Goal: Navigation & Orientation: Find specific page/section

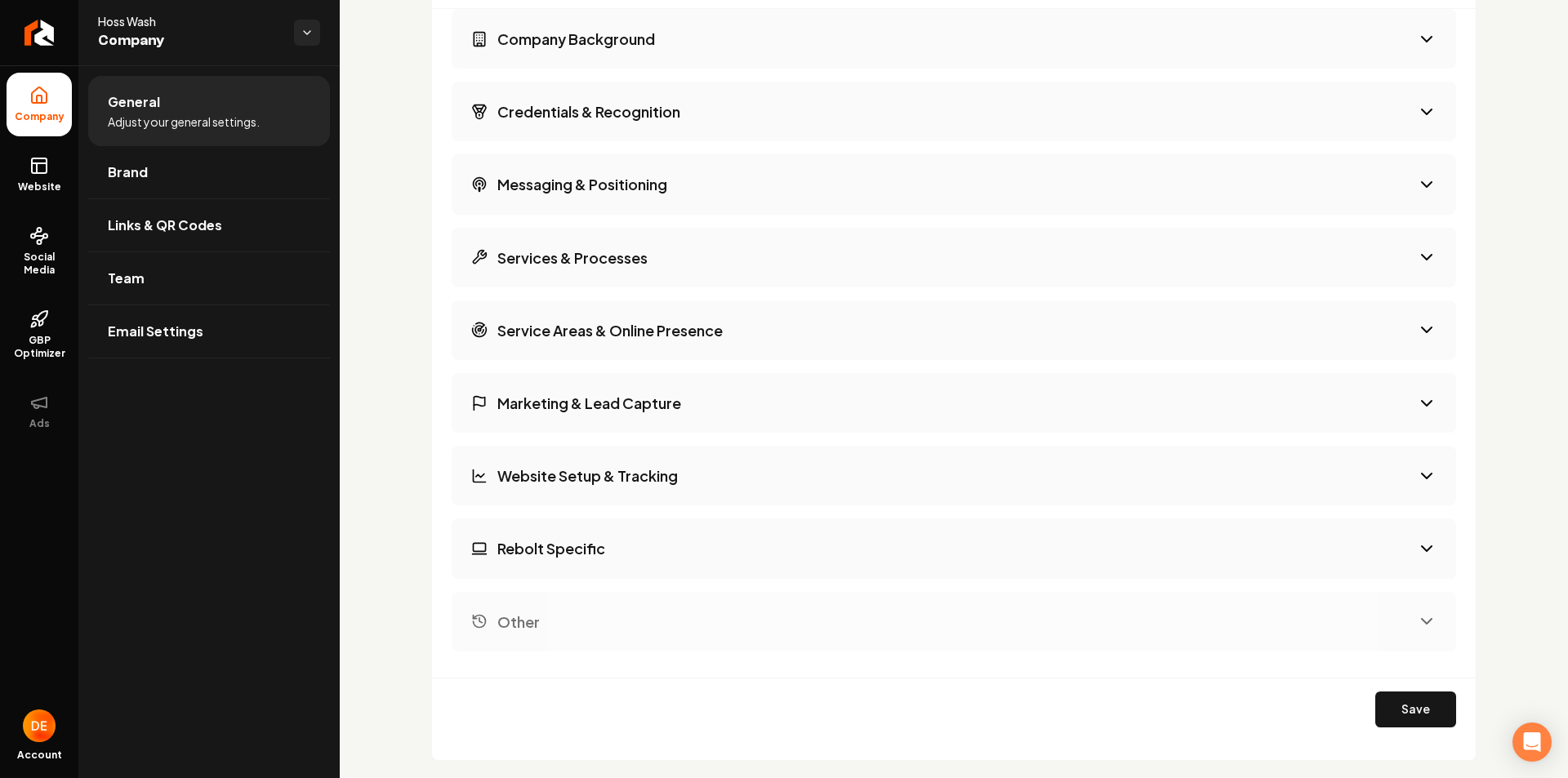
scroll to position [2531, 0]
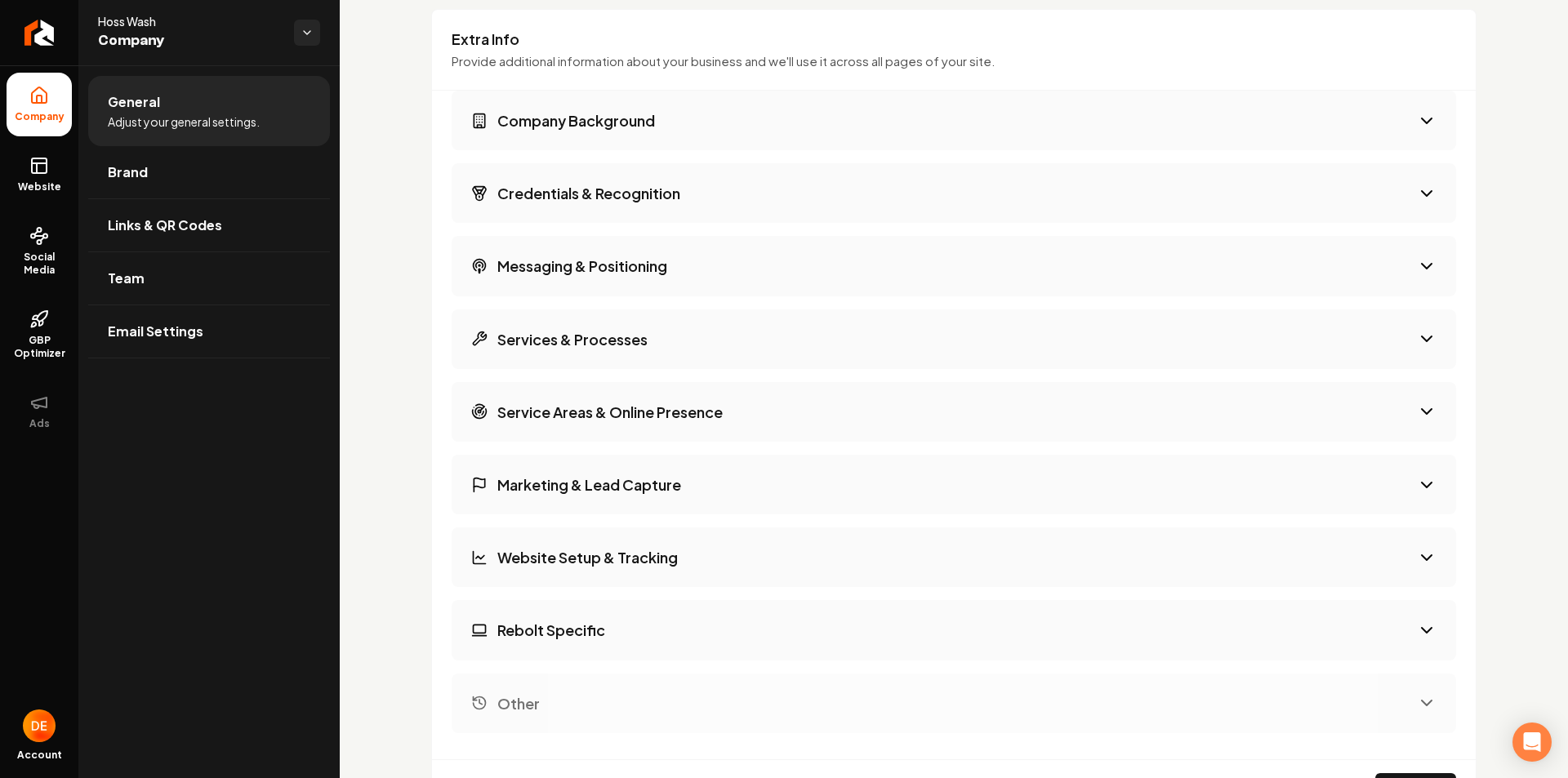
click at [844, 101] on button "Company Background" at bounding box center [953, 121] width 1004 height 60
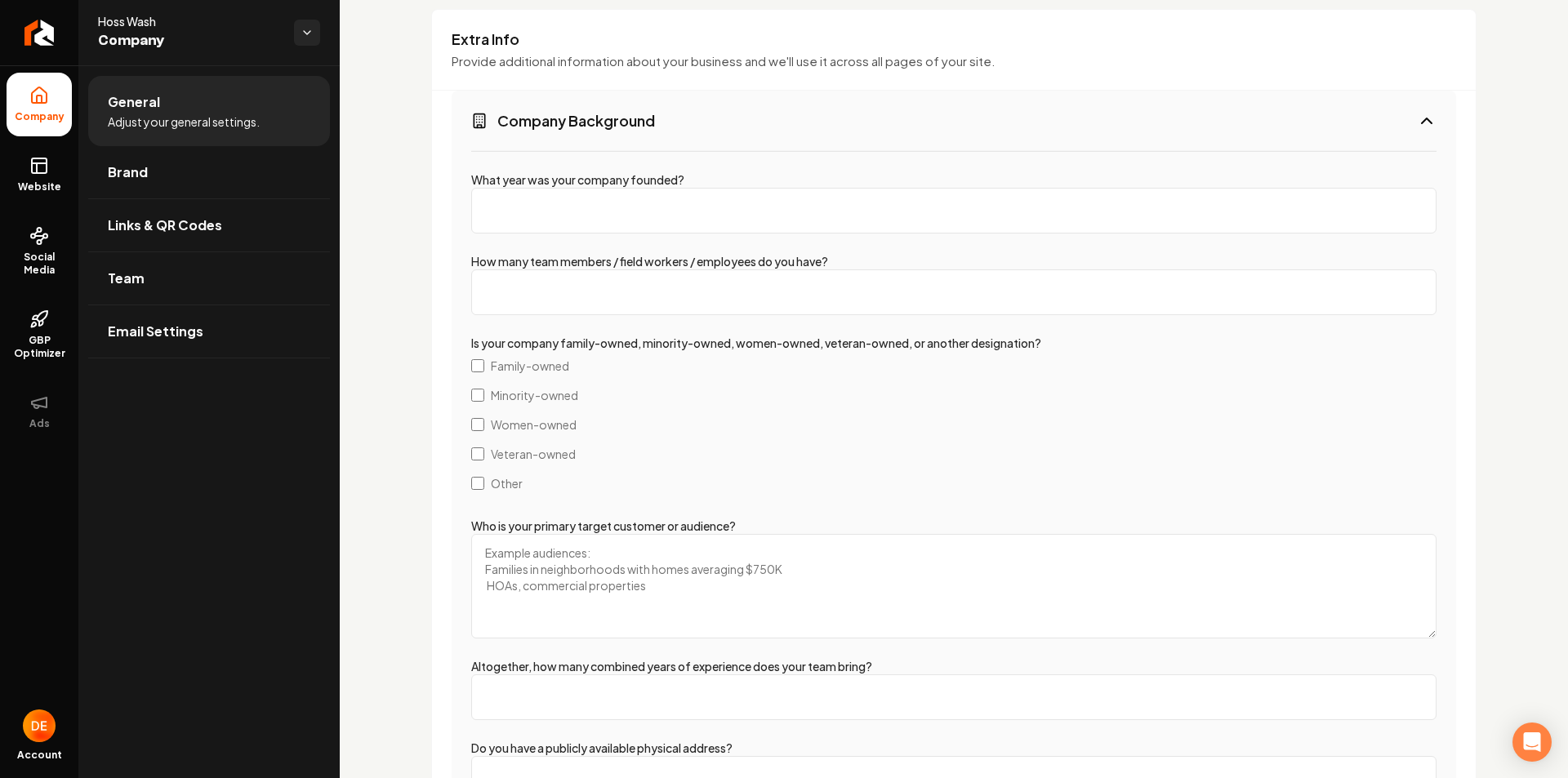
click at [835, 104] on button "Company Background" at bounding box center [953, 121] width 1004 height 60
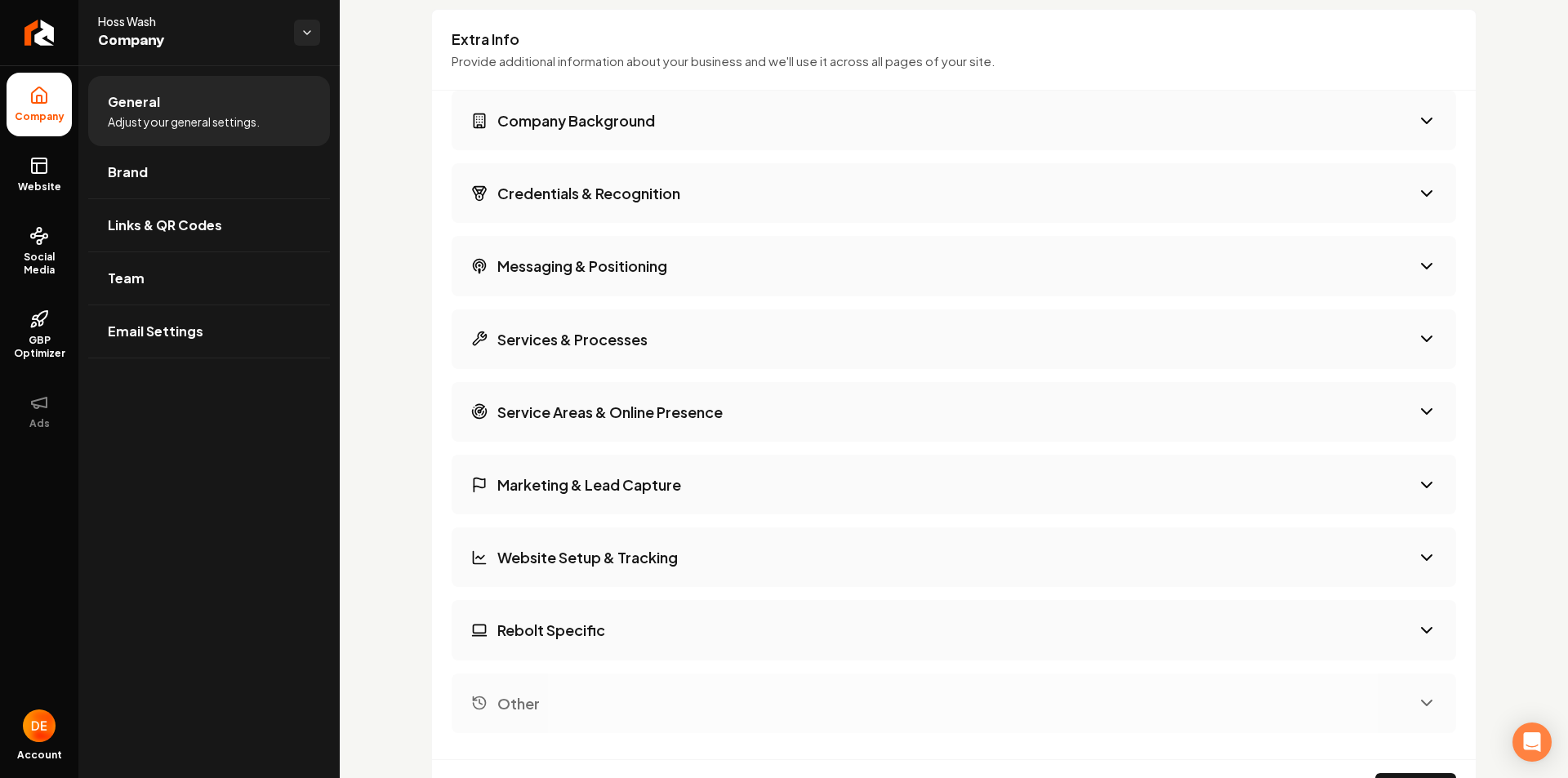
click at [773, 171] on button "Credentials & Recognition" at bounding box center [953, 193] width 1004 height 60
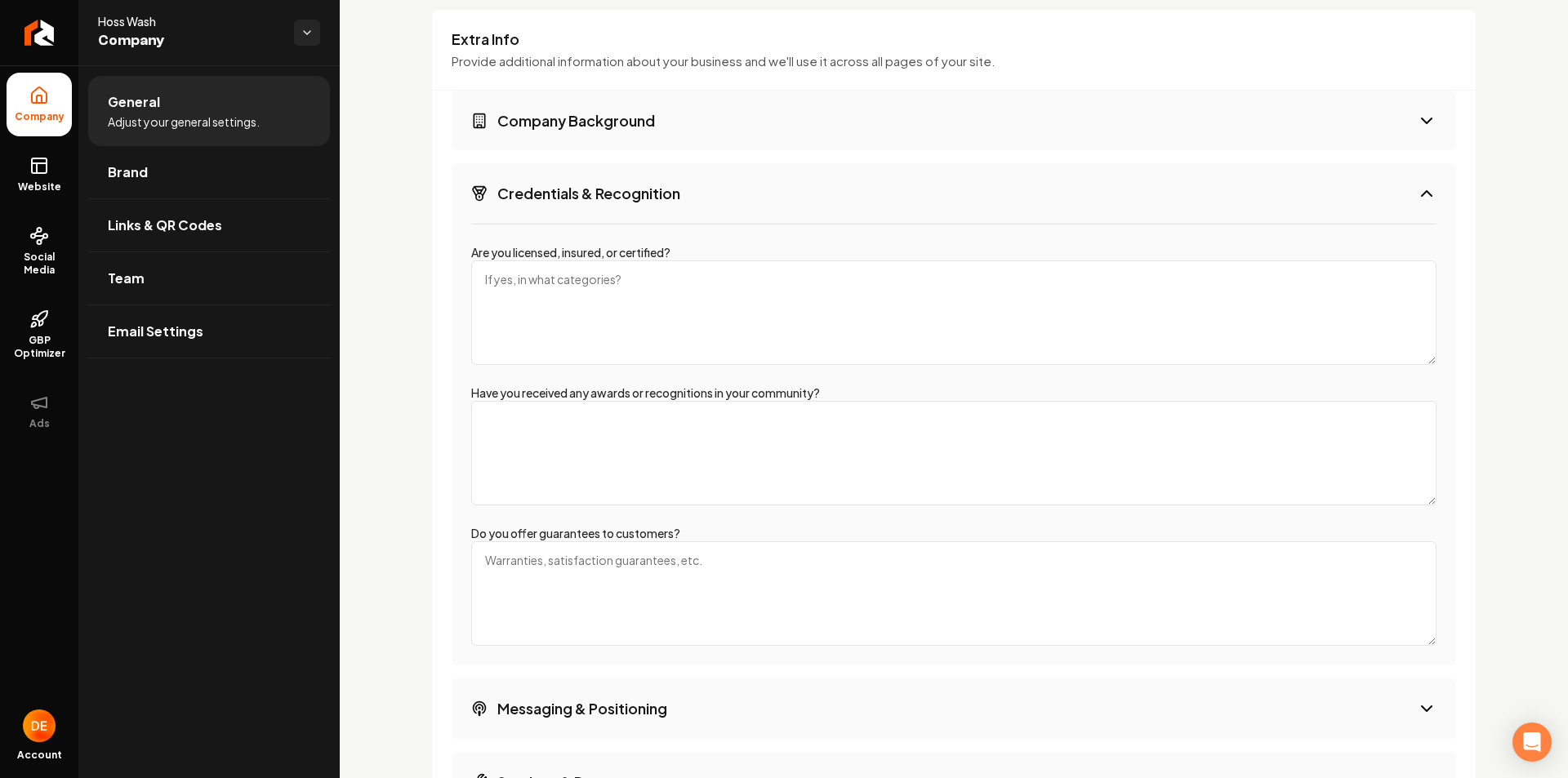
click at [765, 195] on button "Credentials & Recognition" at bounding box center [953, 193] width 1004 height 60
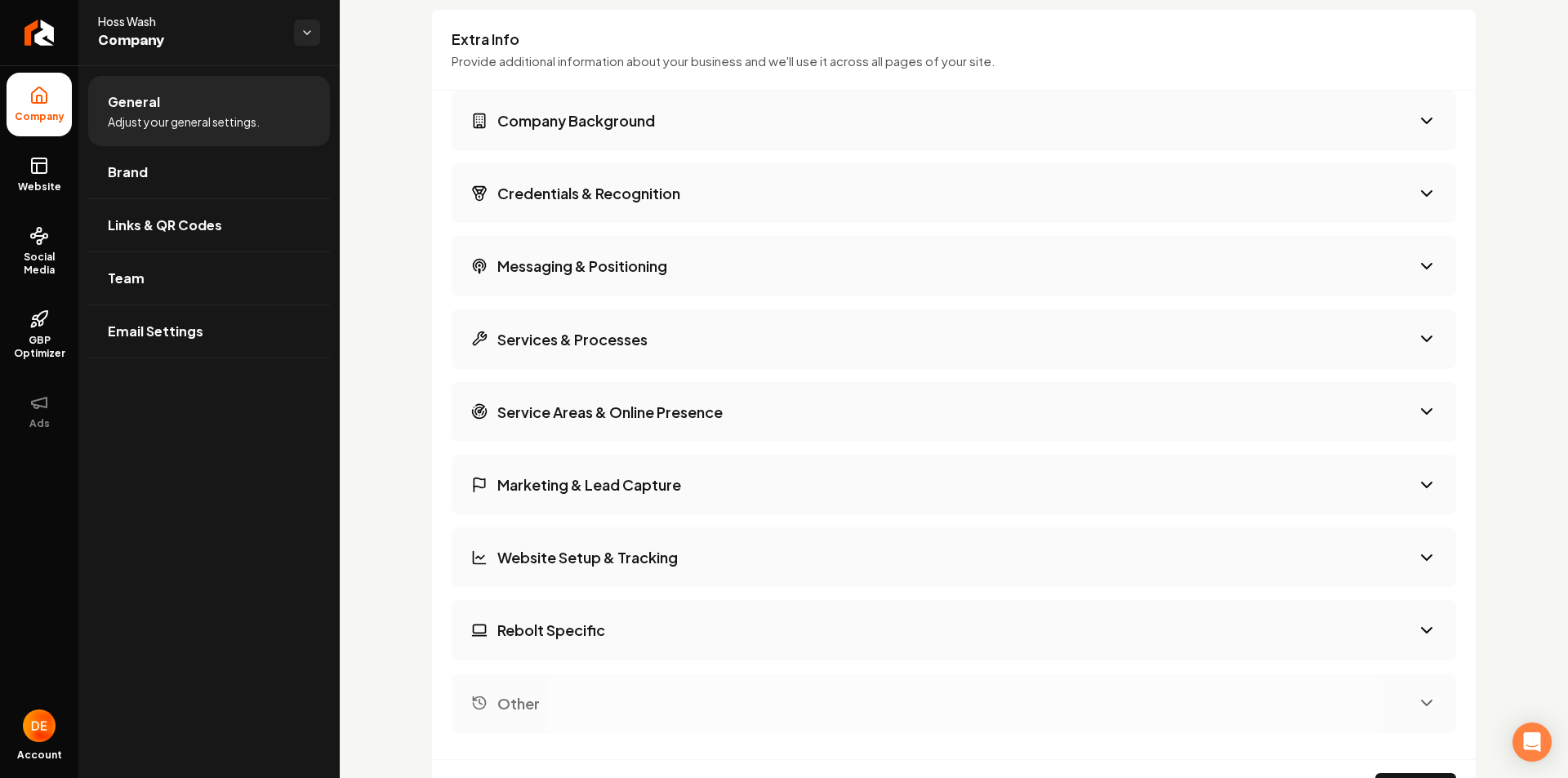
scroll to position [2612, 0]
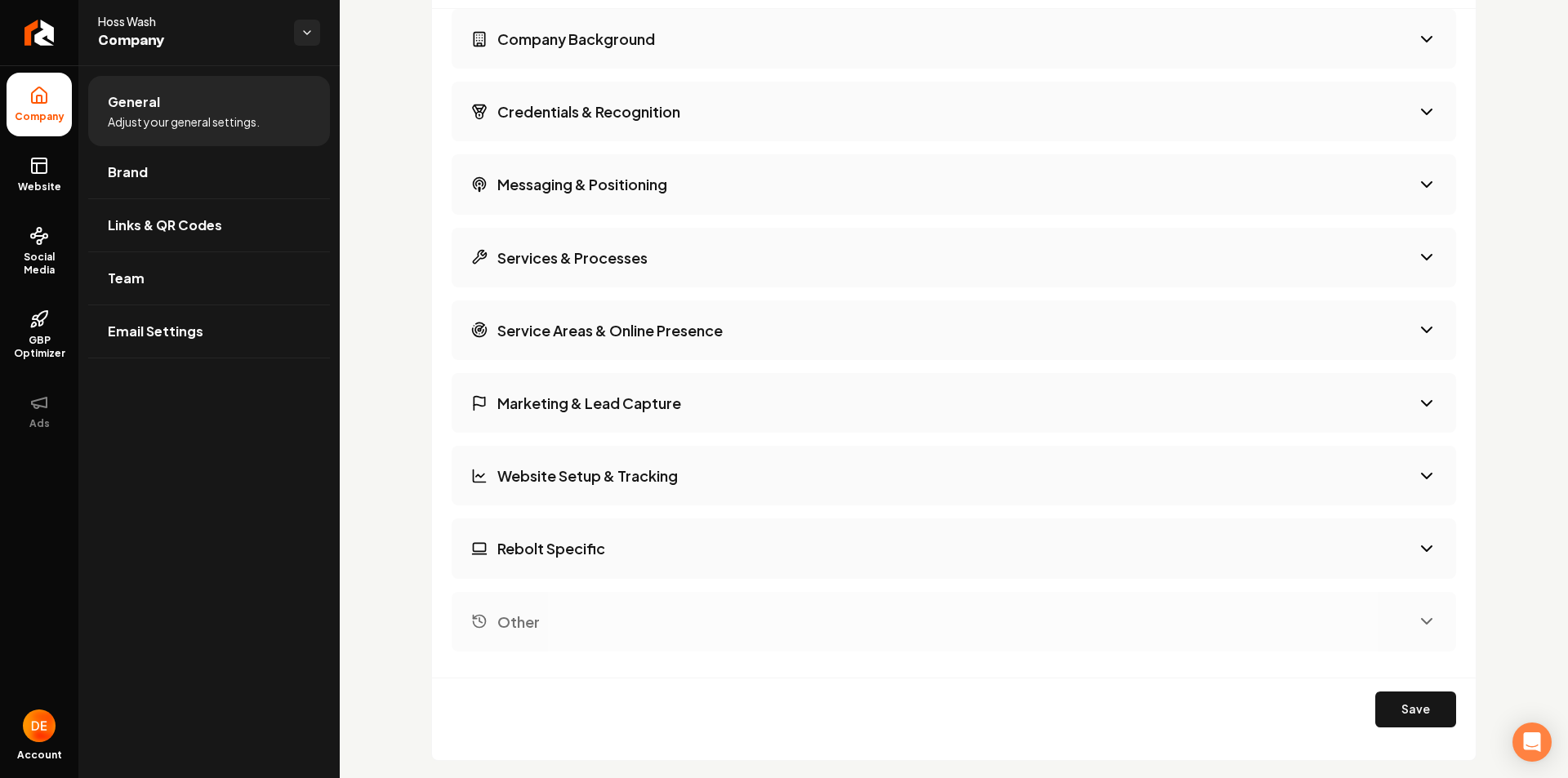
click at [593, 527] on button "Rebolt Specific" at bounding box center [953, 548] width 1004 height 60
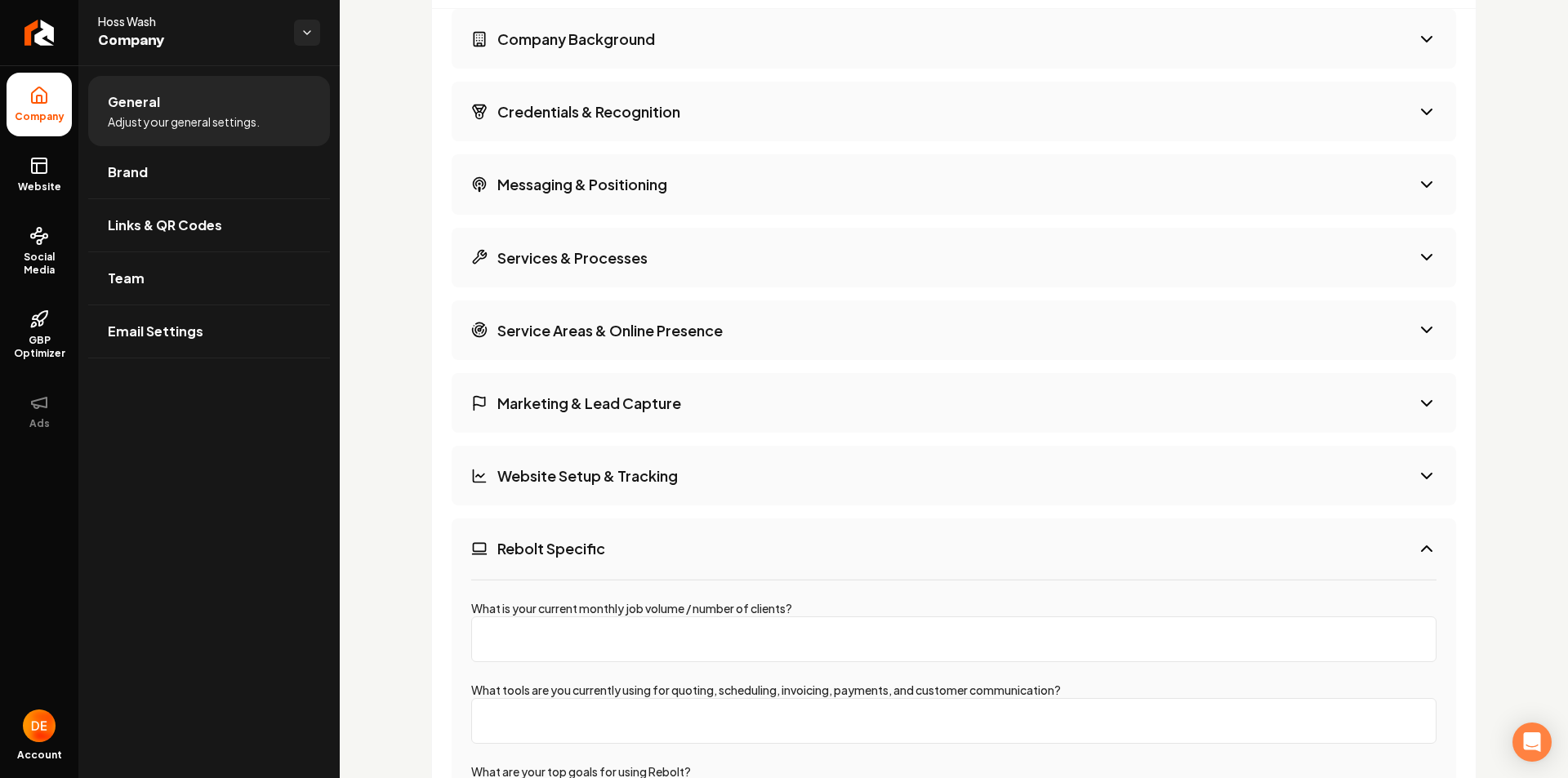
click at [601, 535] on button "Rebolt Specific" at bounding box center [953, 548] width 1004 height 60
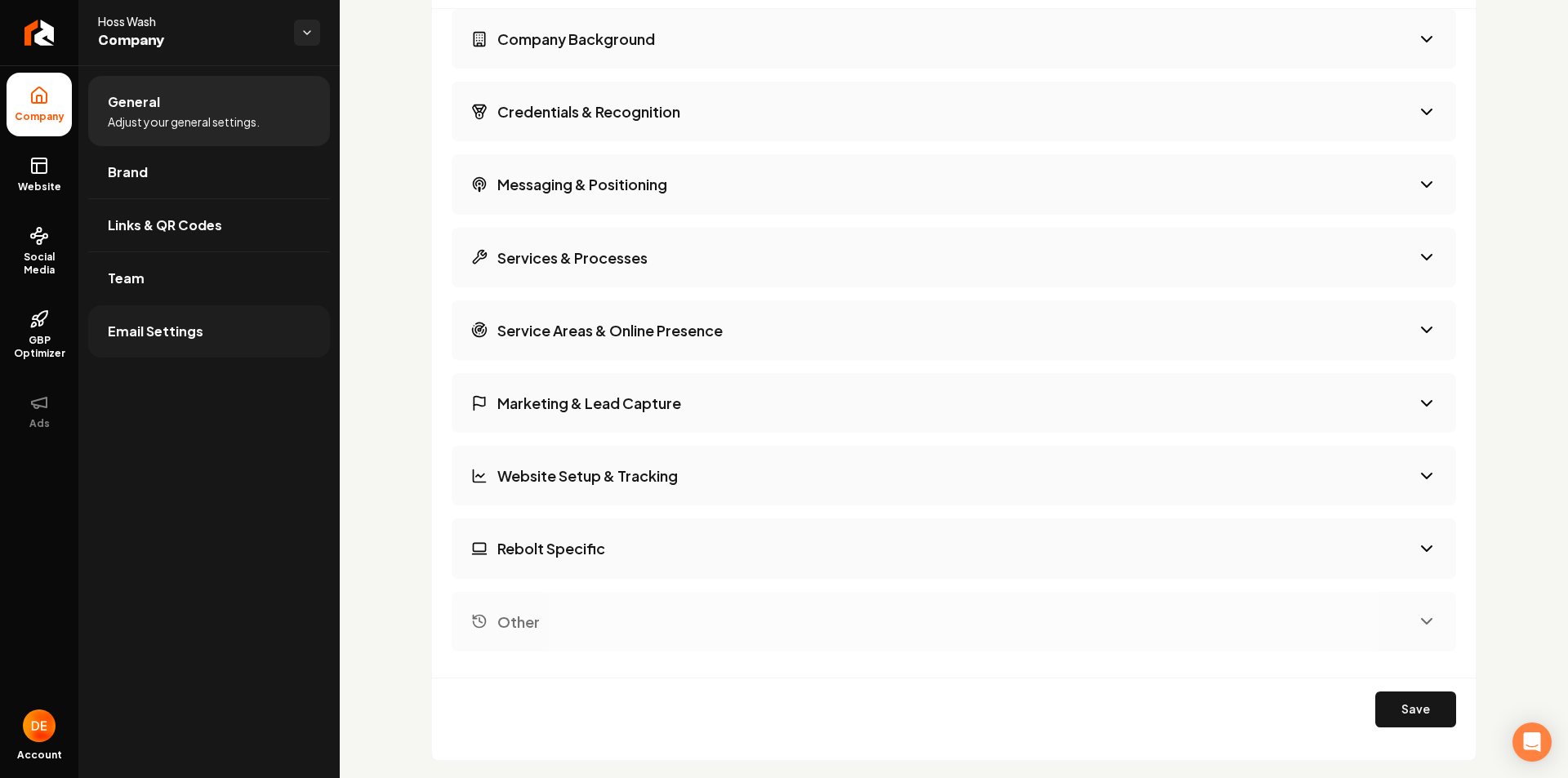
click at [225, 326] on link "Email Settings" at bounding box center [209, 331] width 242 height 52
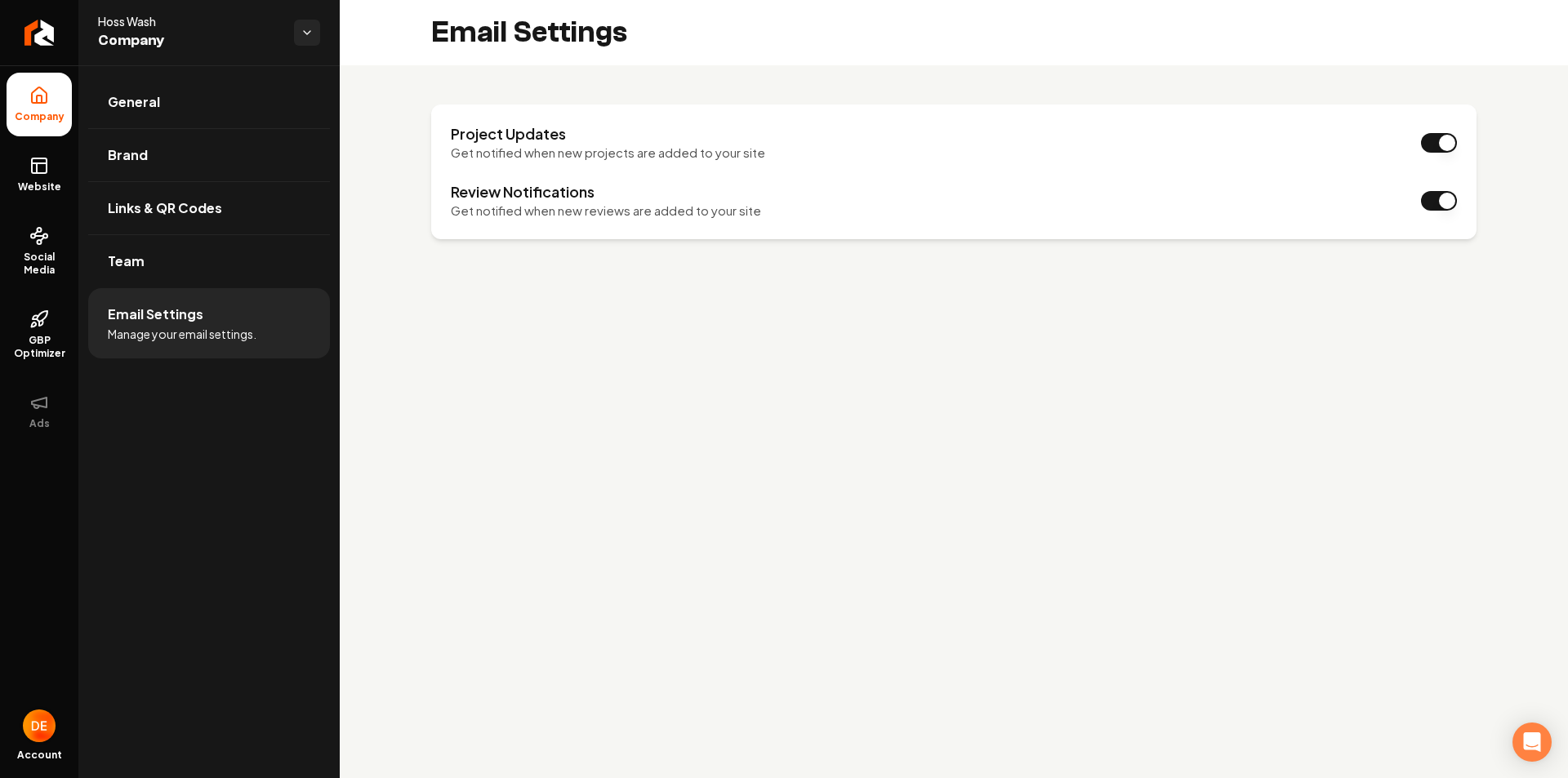
click at [40, 723] on img "Open user button" at bounding box center [39, 726] width 33 height 33
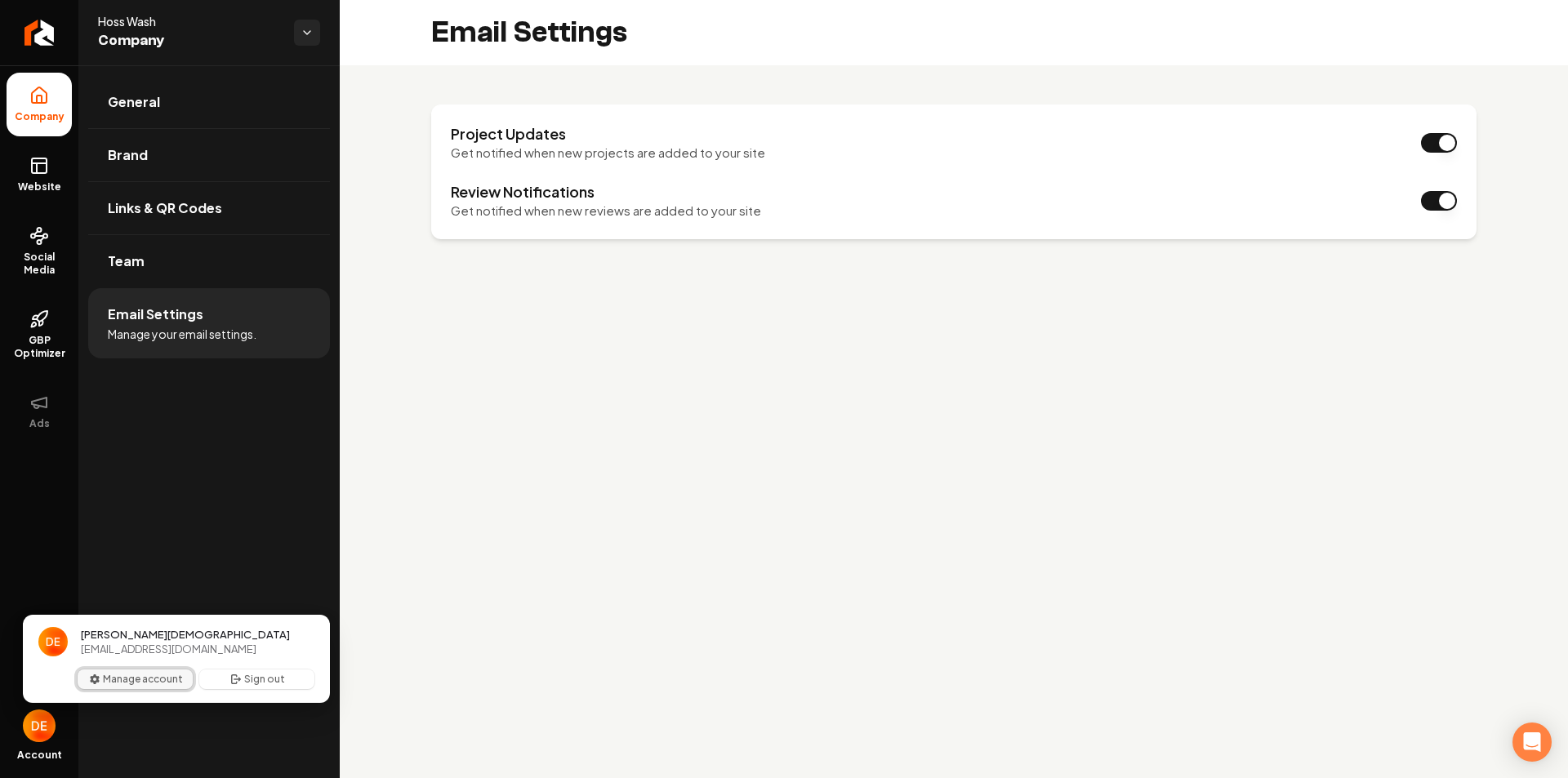
click at [129, 676] on button "Manage account" at bounding box center [135, 679] width 115 height 19
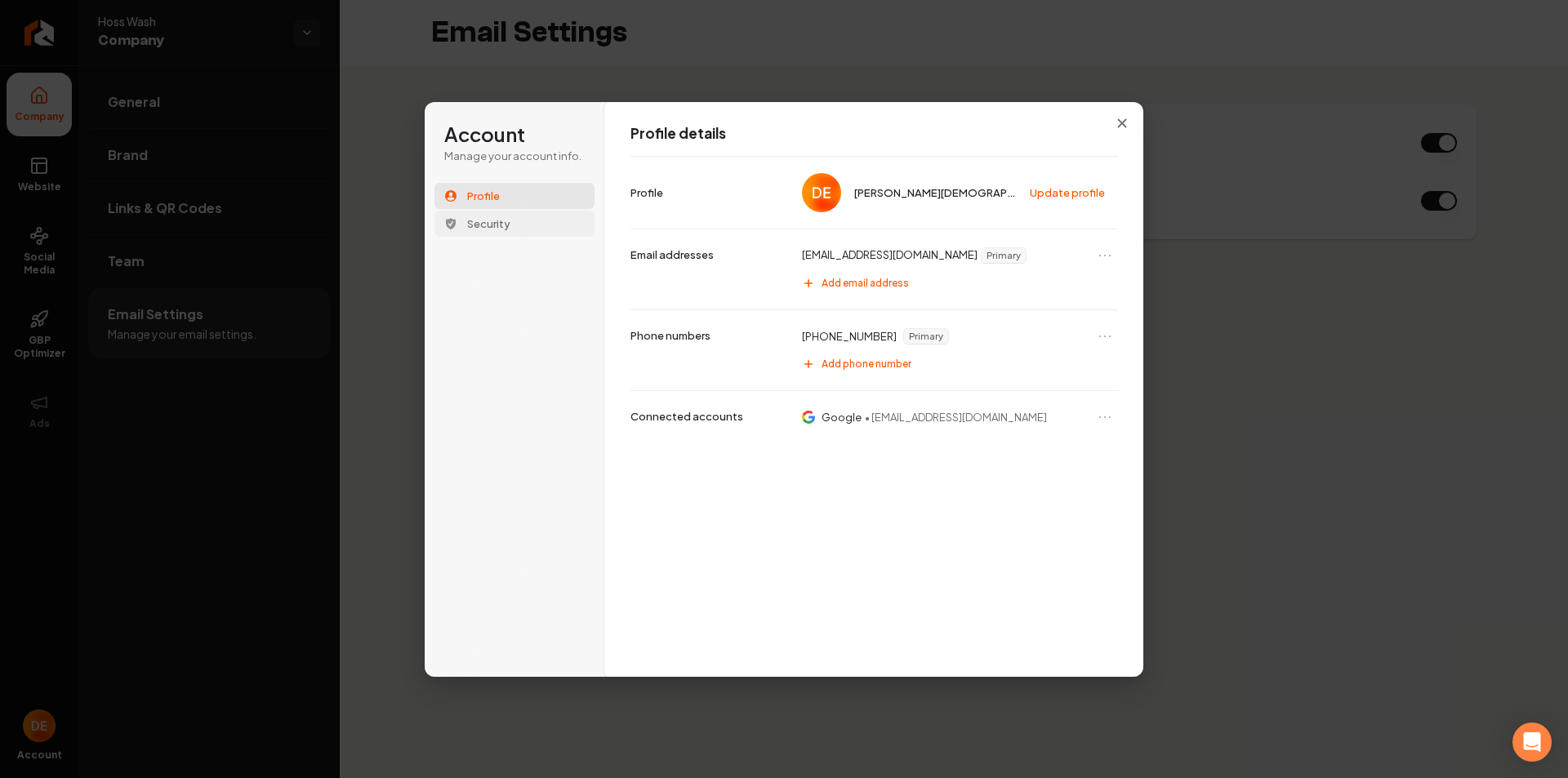
click at [531, 221] on button "Security" at bounding box center [514, 223] width 160 height 26
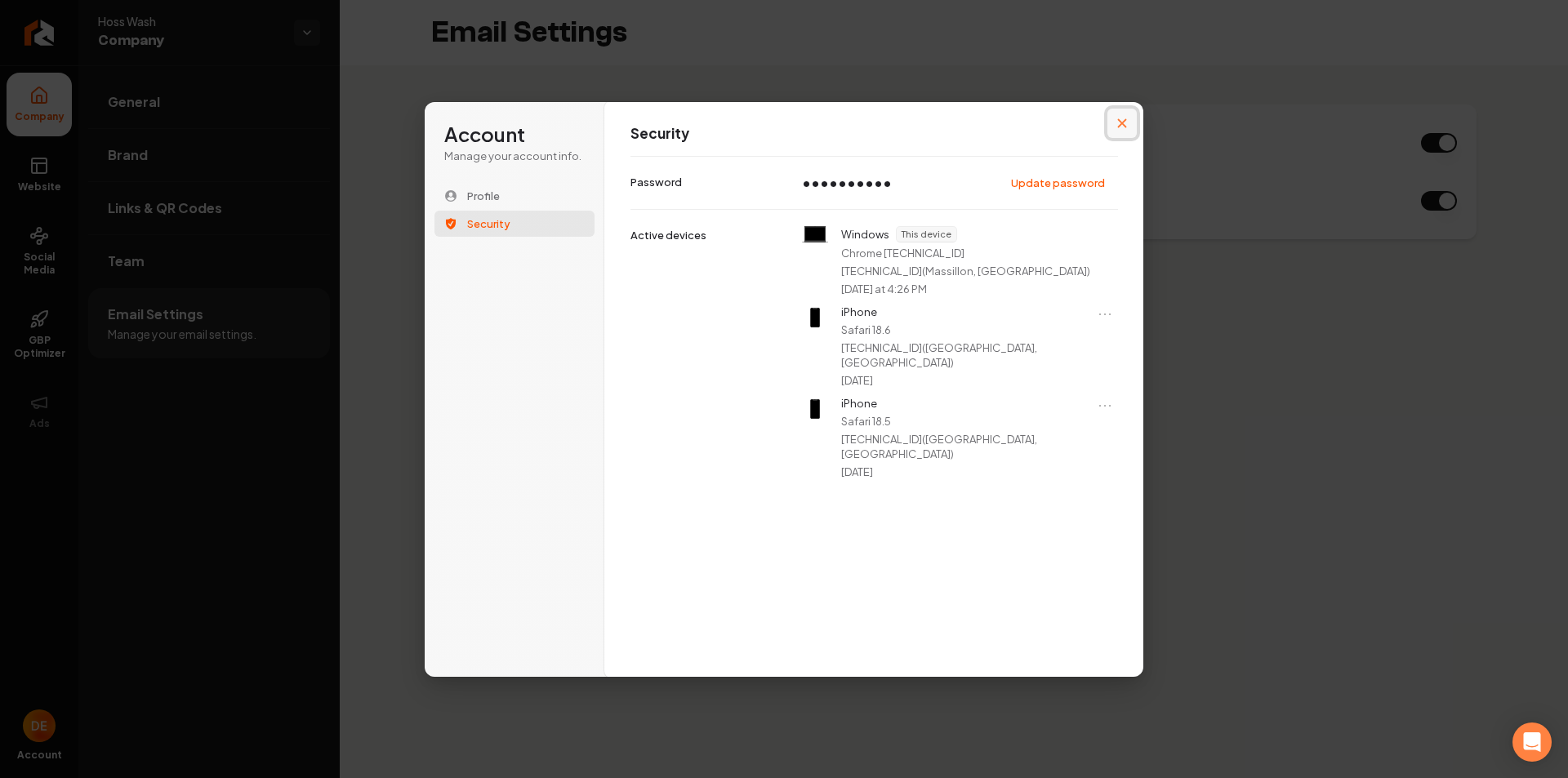
click at [1119, 116] on button "Close modal" at bounding box center [1121, 123] width 30 height 30
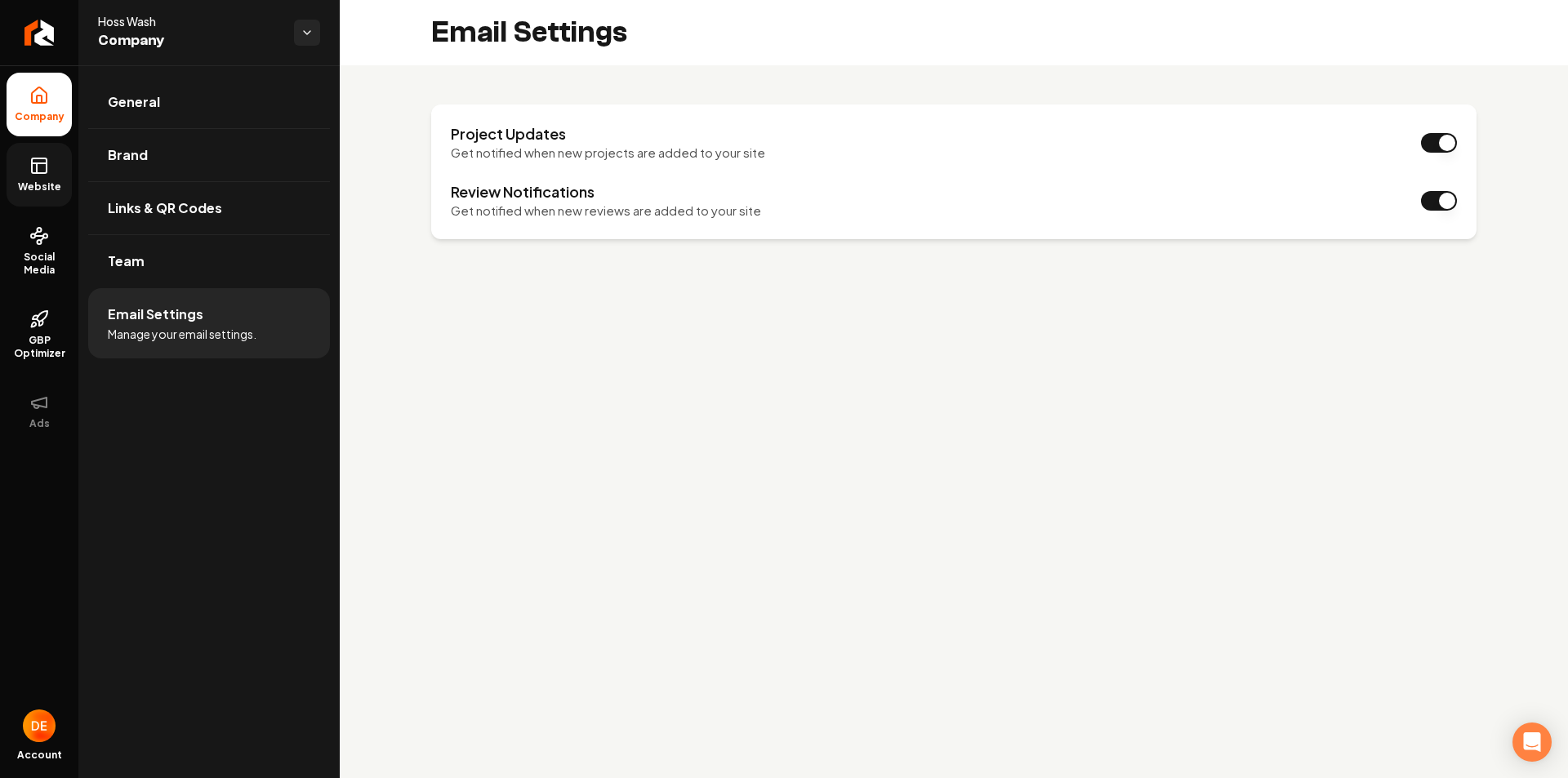
click at [51, 174] on link "Website" at bounding box center [39, 174] width 65 height 64
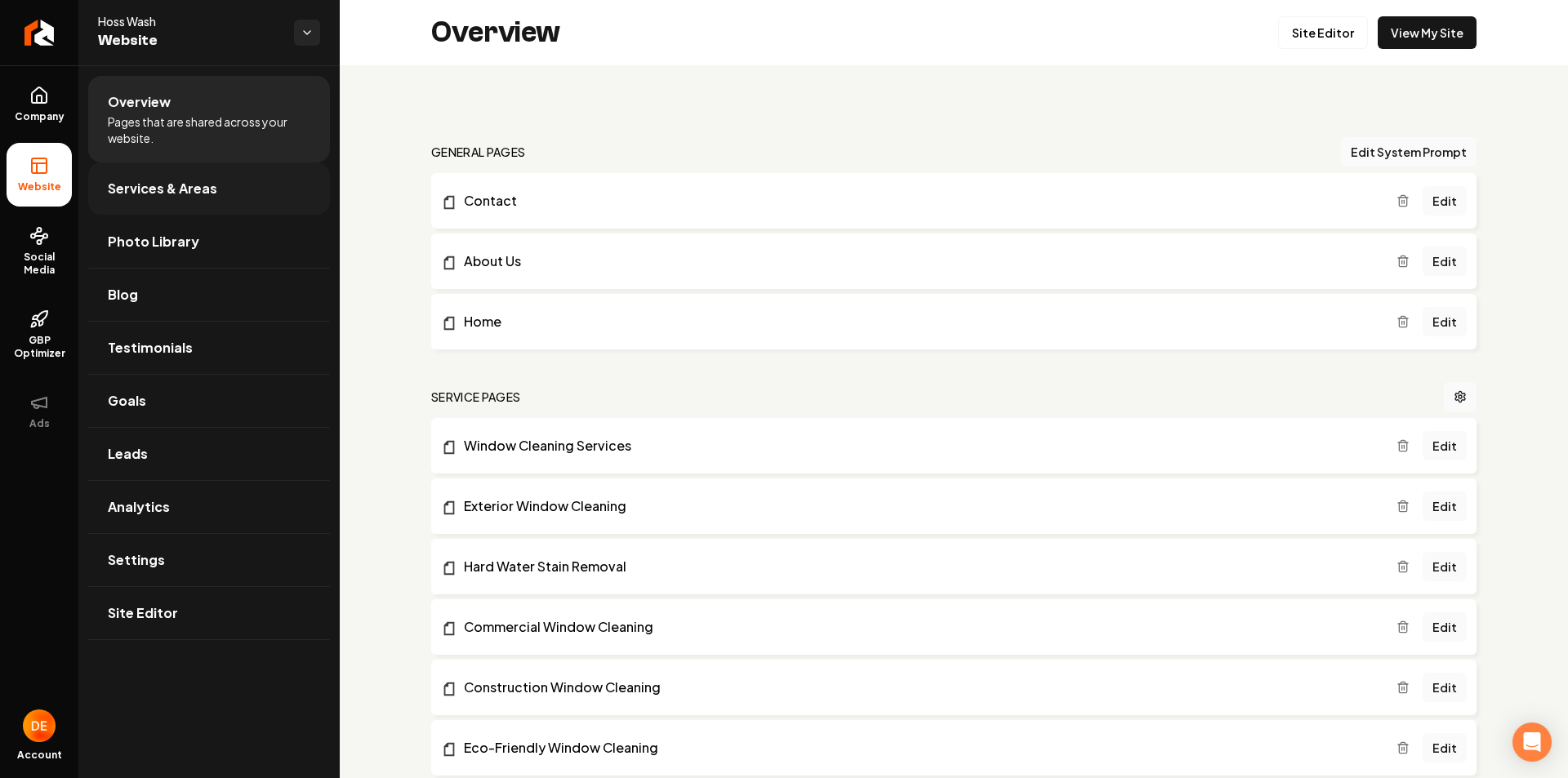
click at [189, 194] on span "Services & Areas" at bounding box center [163, 188] width 110 height 19
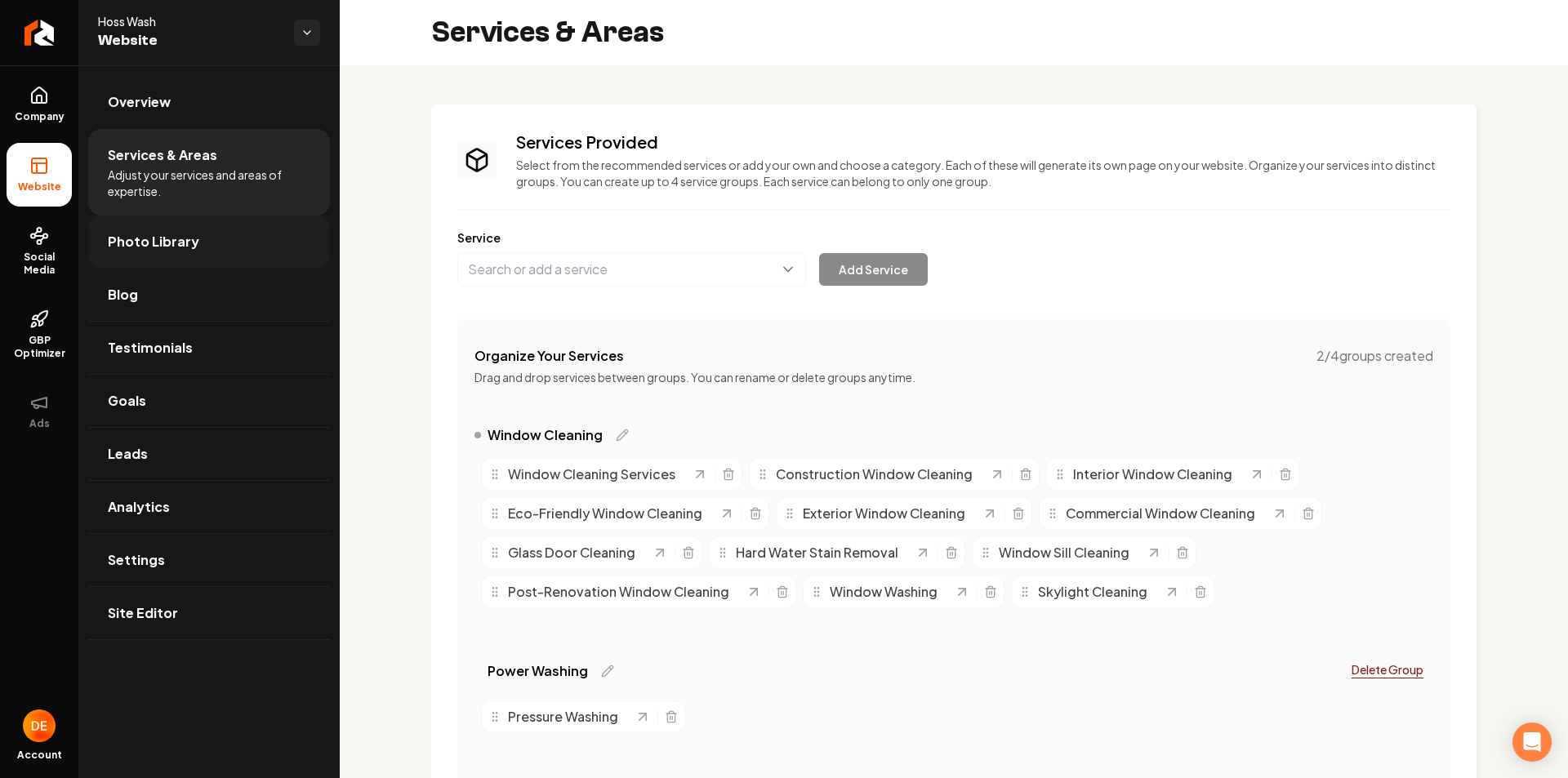
click at [213, 264] on link "Photo Library" at bounding box center [209, 242] width 242 height 52
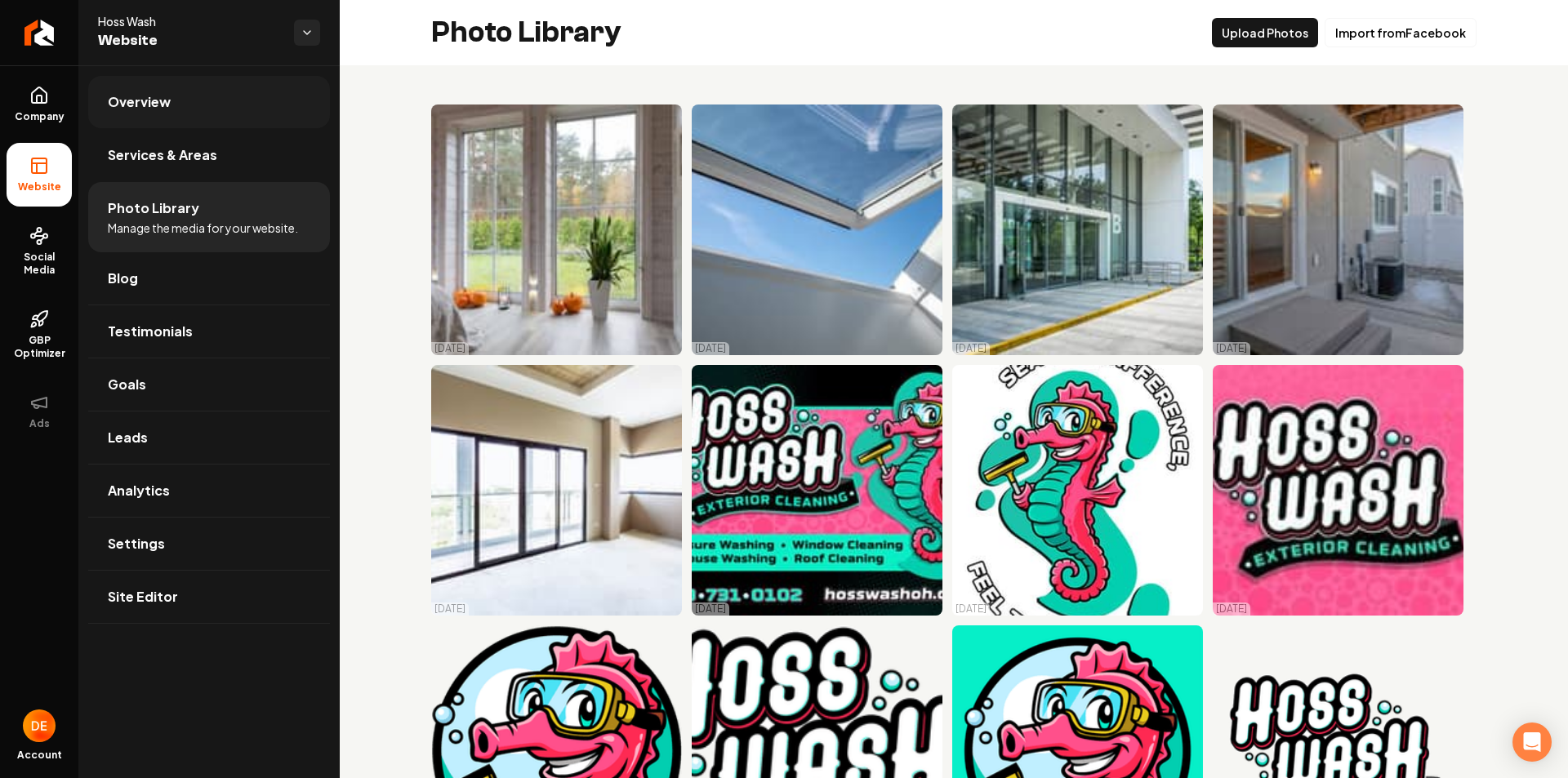
click at [191, 110] on link "Overview" at bounding box center [209, 102] width 242 height 52
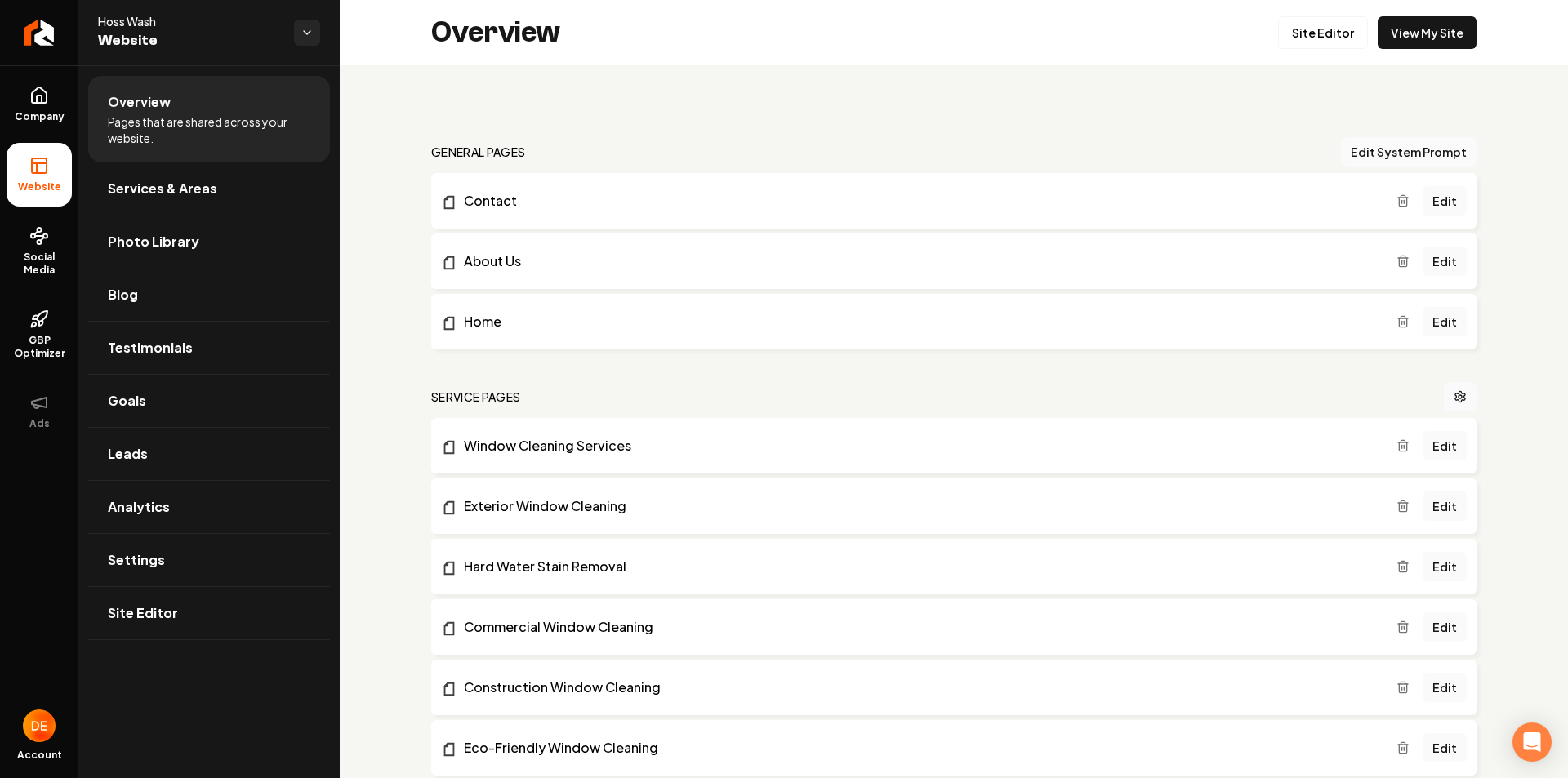
click at [271, 33] on span "Website" at bounding box center [189, 40] width 183 height 23
click at [298, 27] on html "Company Website Social Media GBP Optimizer Ads Account Hoss Wash Website Overvi…" at bounding box center [784, 389] width 1568 height 778
click at [233, 20] on html "Company Website Social Media GBP Optimizer Ads Account Hoss Wash Website Overvi…" at bounding box center [784, 389] width 1568 height 778
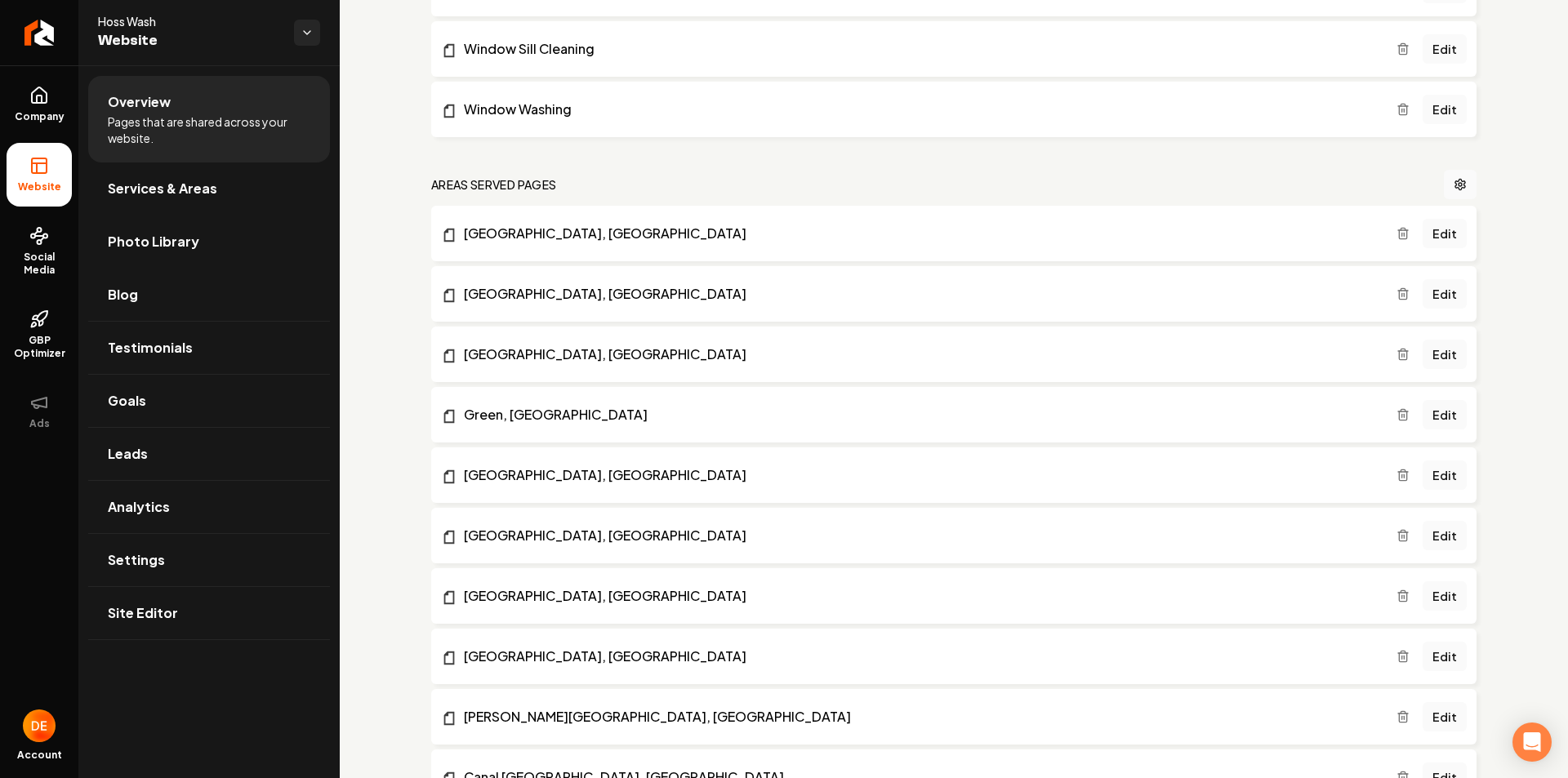
scroll to position [1532, 0]
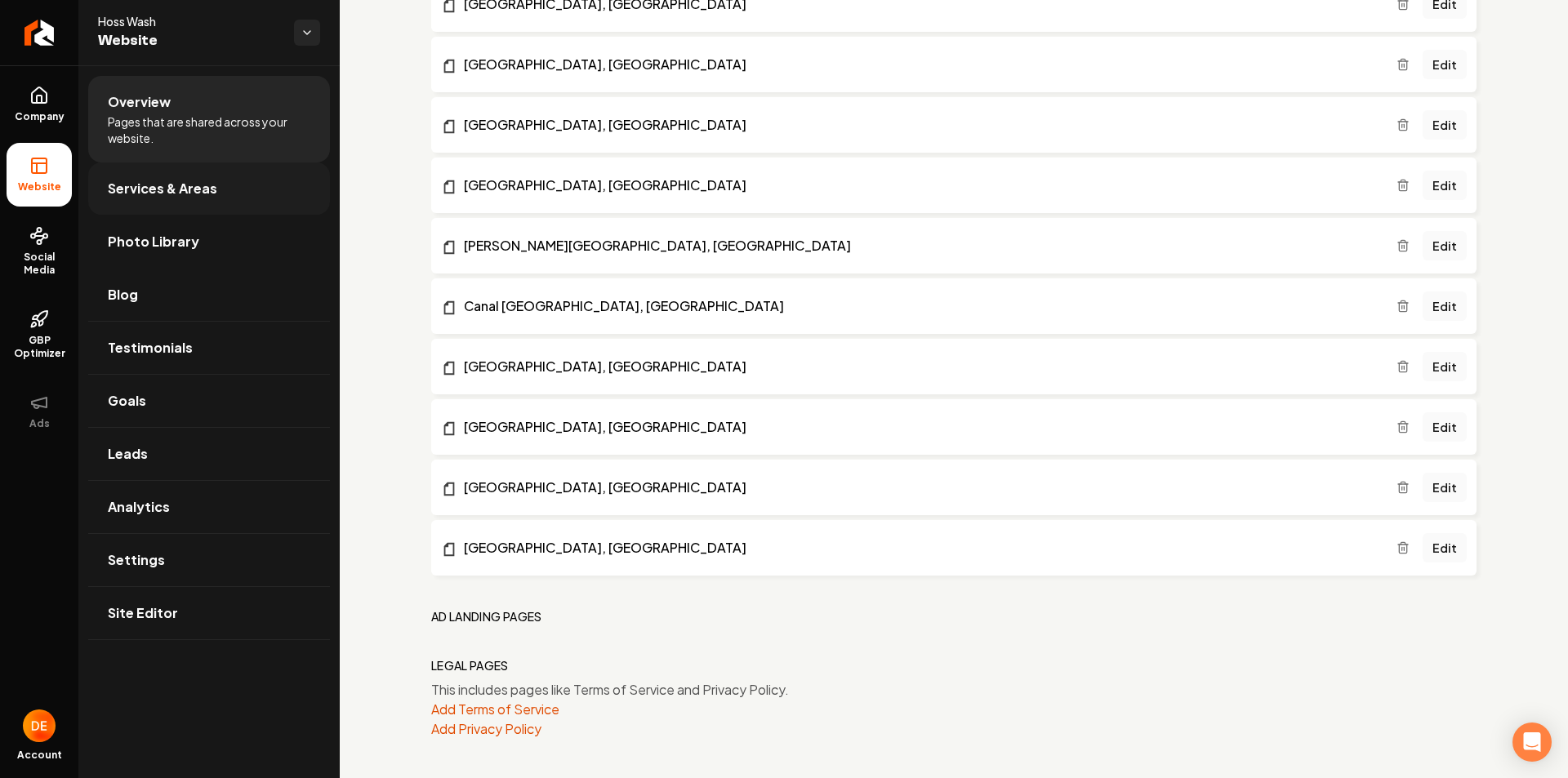
click at [236, 212] on link "Services & Areas" at bounding box center [209, 189] width 242 height 52
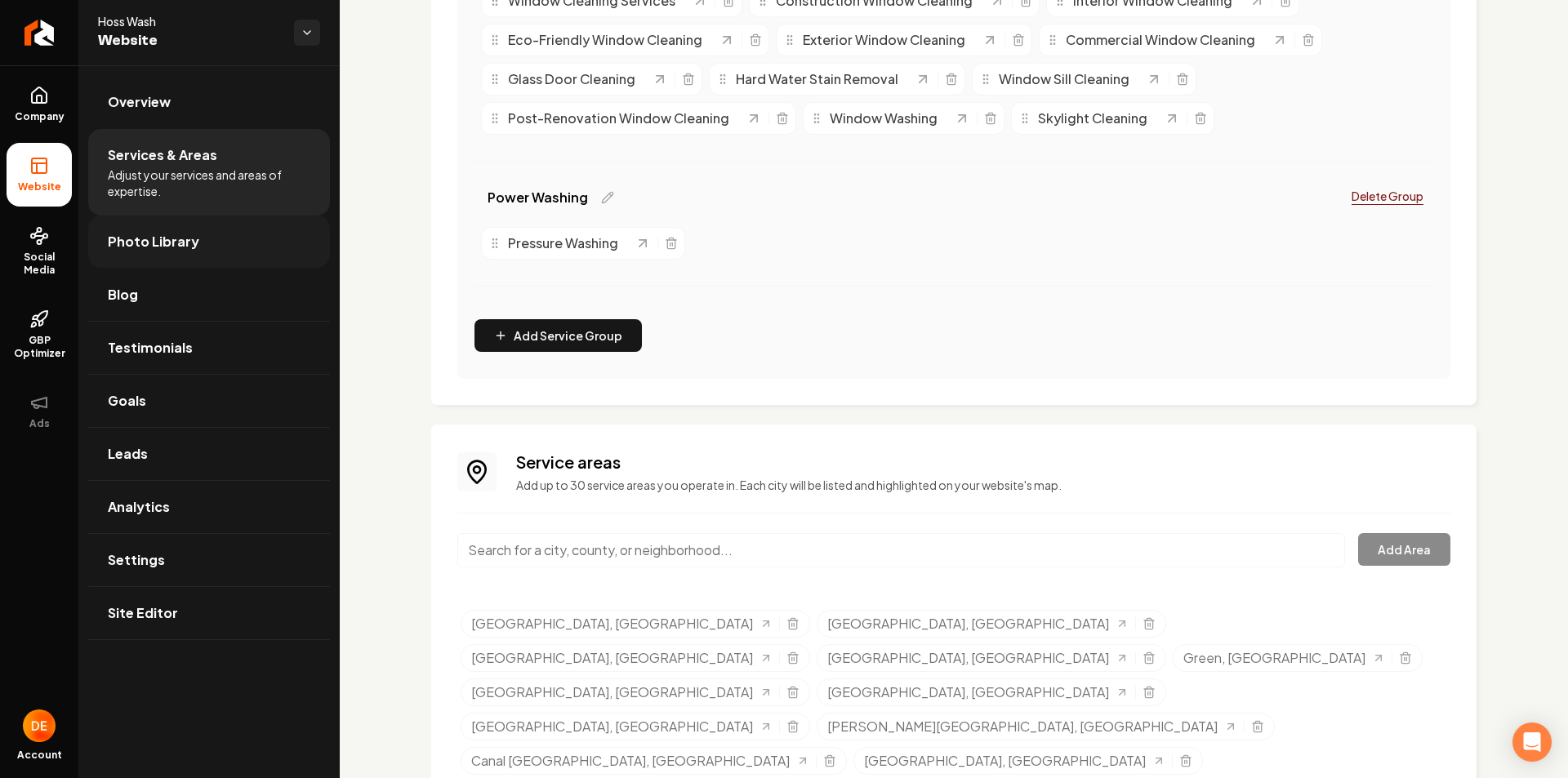
click at [228, 233] on link "Photo Library" at bounding box center [209, 242] width 242 height 52
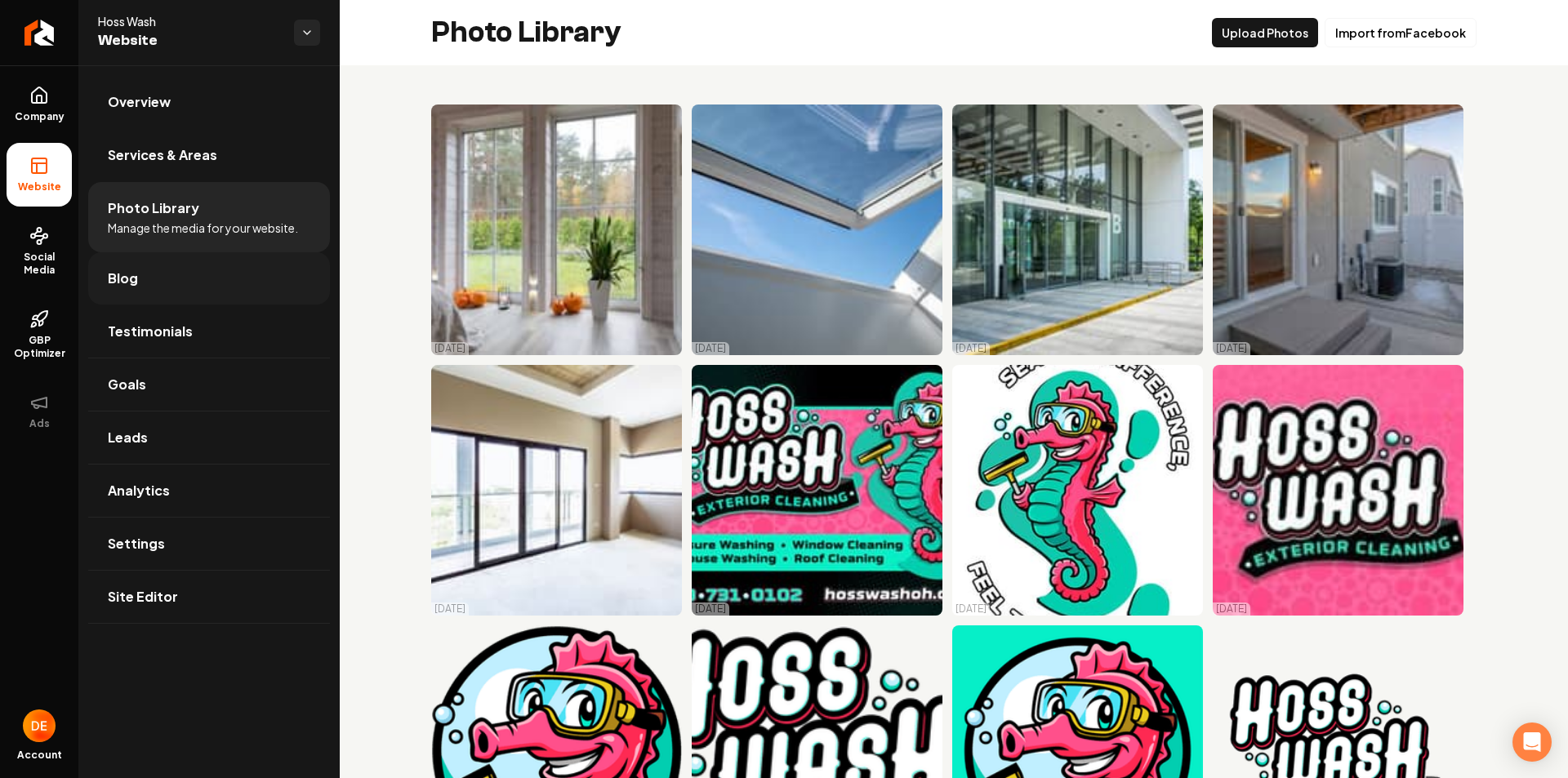
click at [203, 286] on link "Blog" at bounding box center [209, 278] width 242 height 52
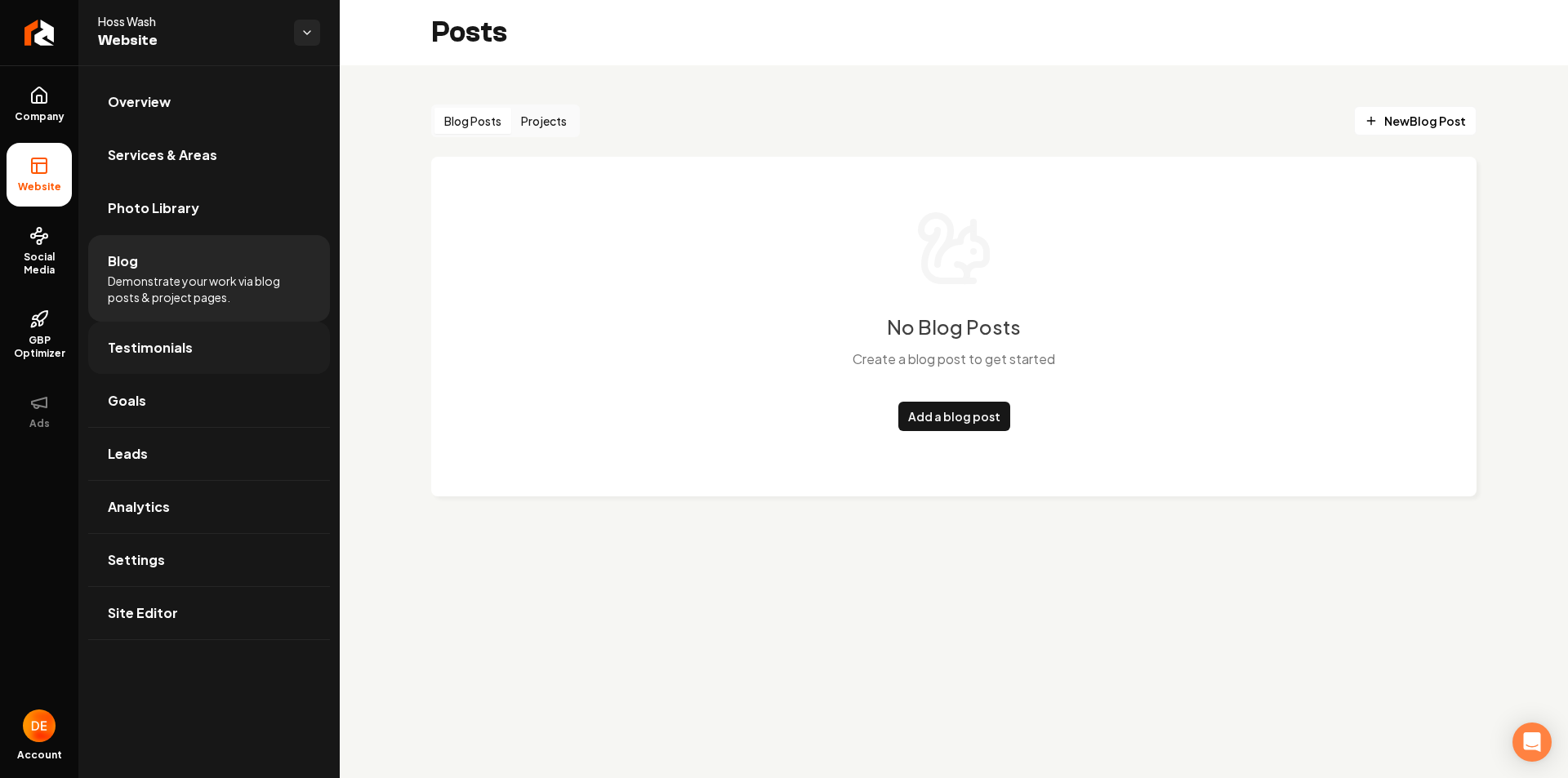
click at [233, 347] on link "Testimonials" at bounding box center [209, 348] width 242 height 52
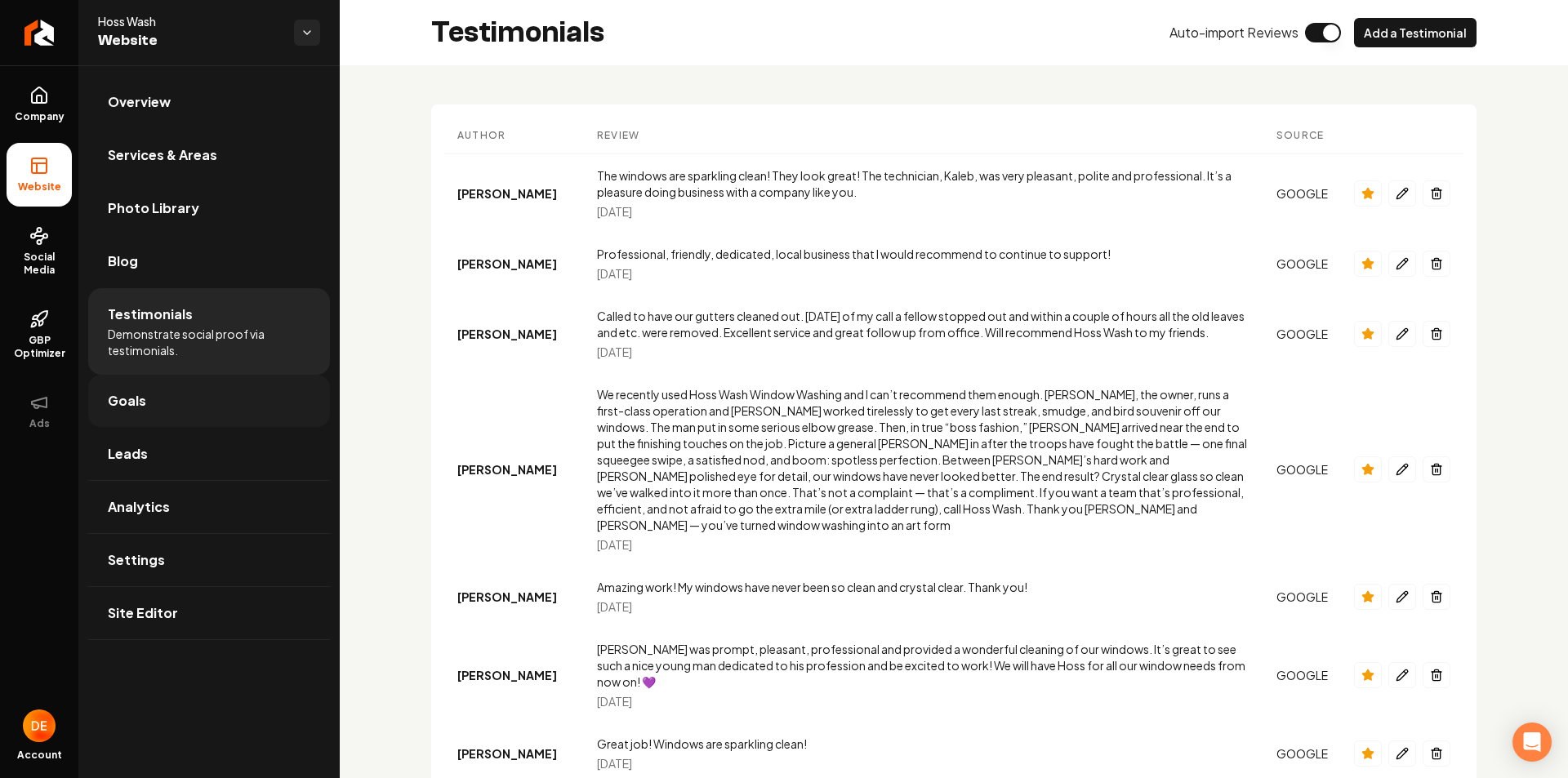
click at [255, 390] on link "Goals" at bounding box center [209, 401] width 242 height 52
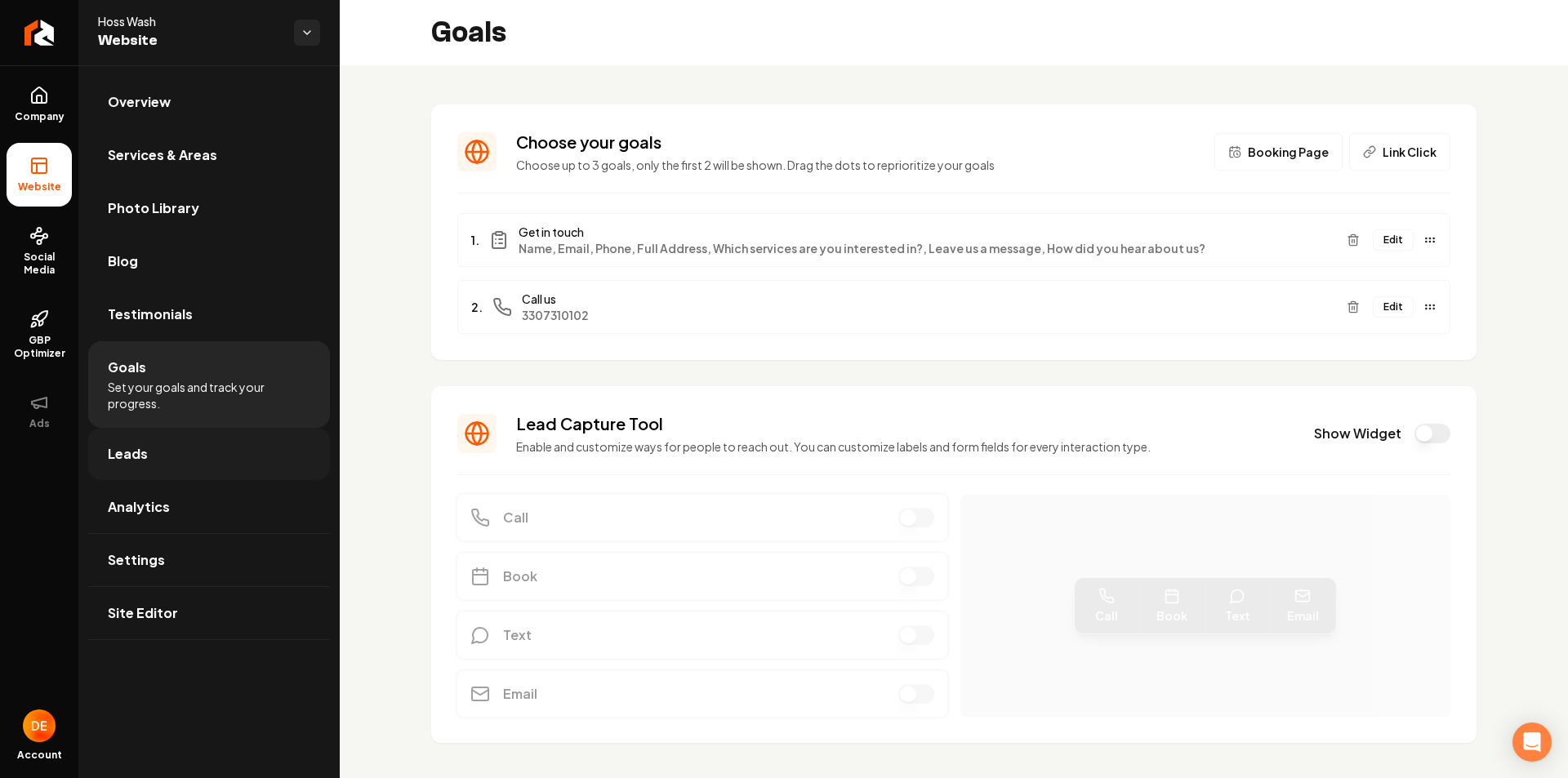
click at [263, 438] on link "Leads" at bounding box center [209, 454] width 242 height 52
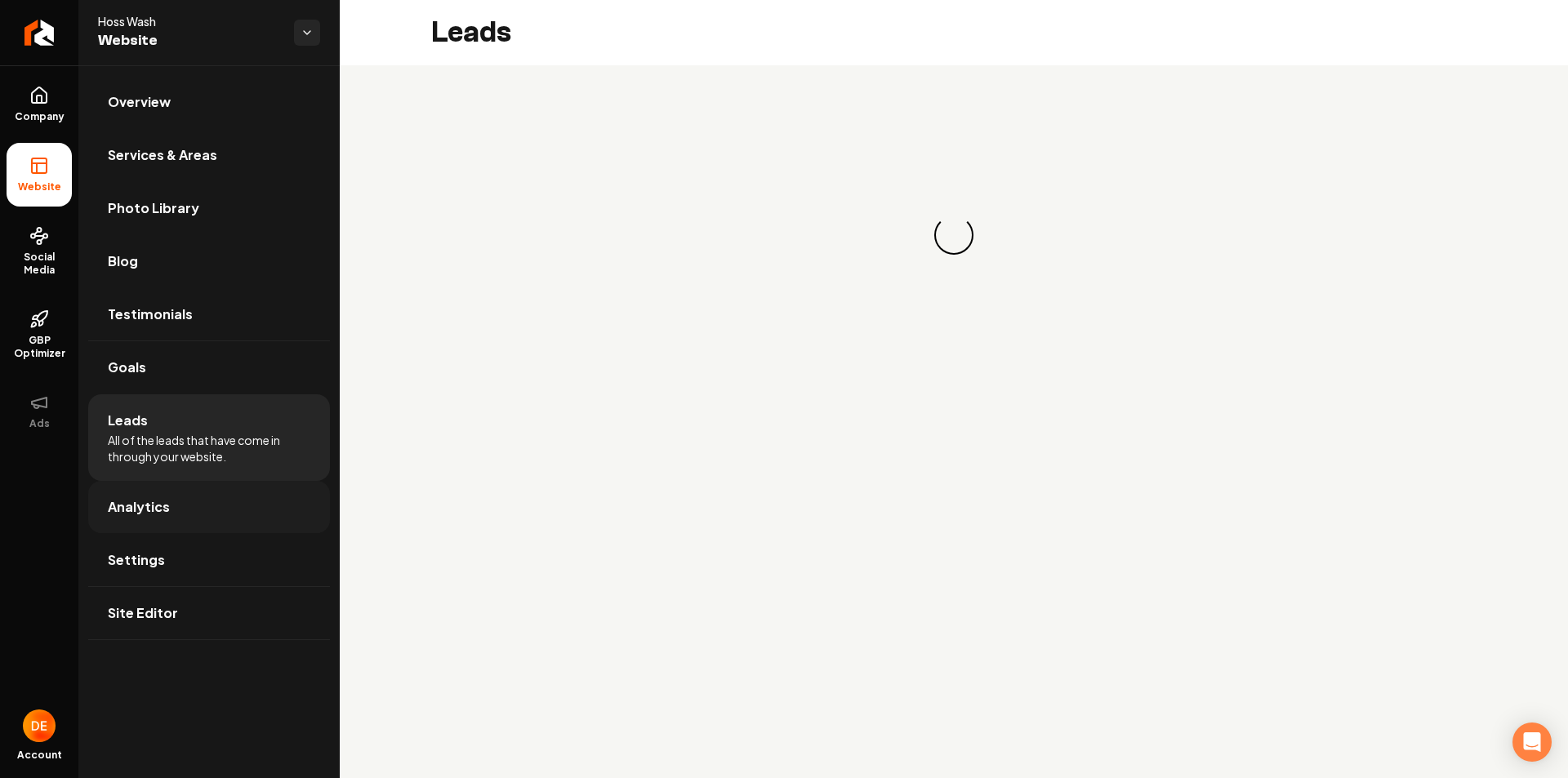
click at [278, 511] on link "Analytics" at bounding box center [209, 507] width 242 height 52
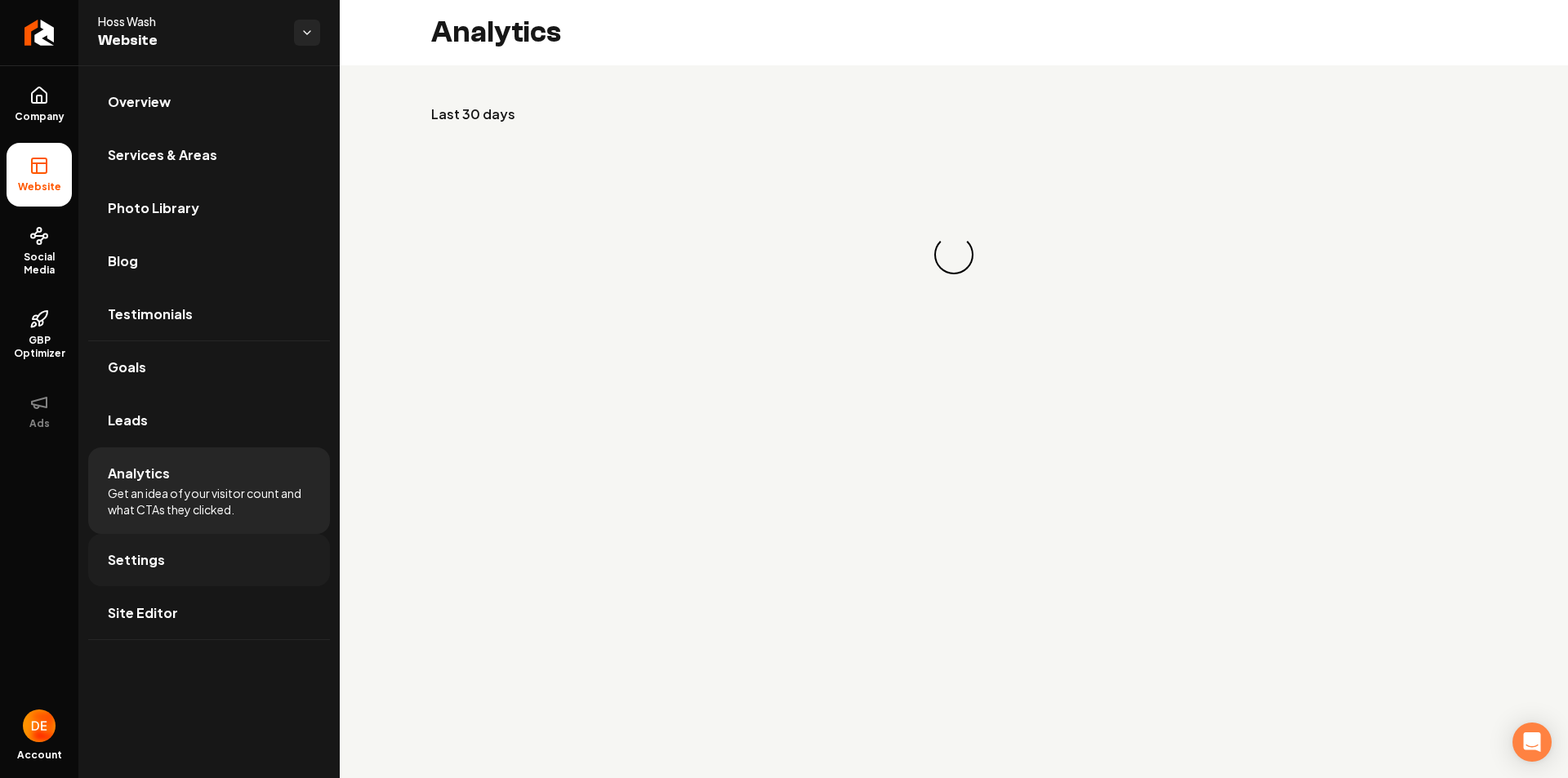
click at [272, 549] on link "Settings" at bounding box center [209, 560] width 242 height 52
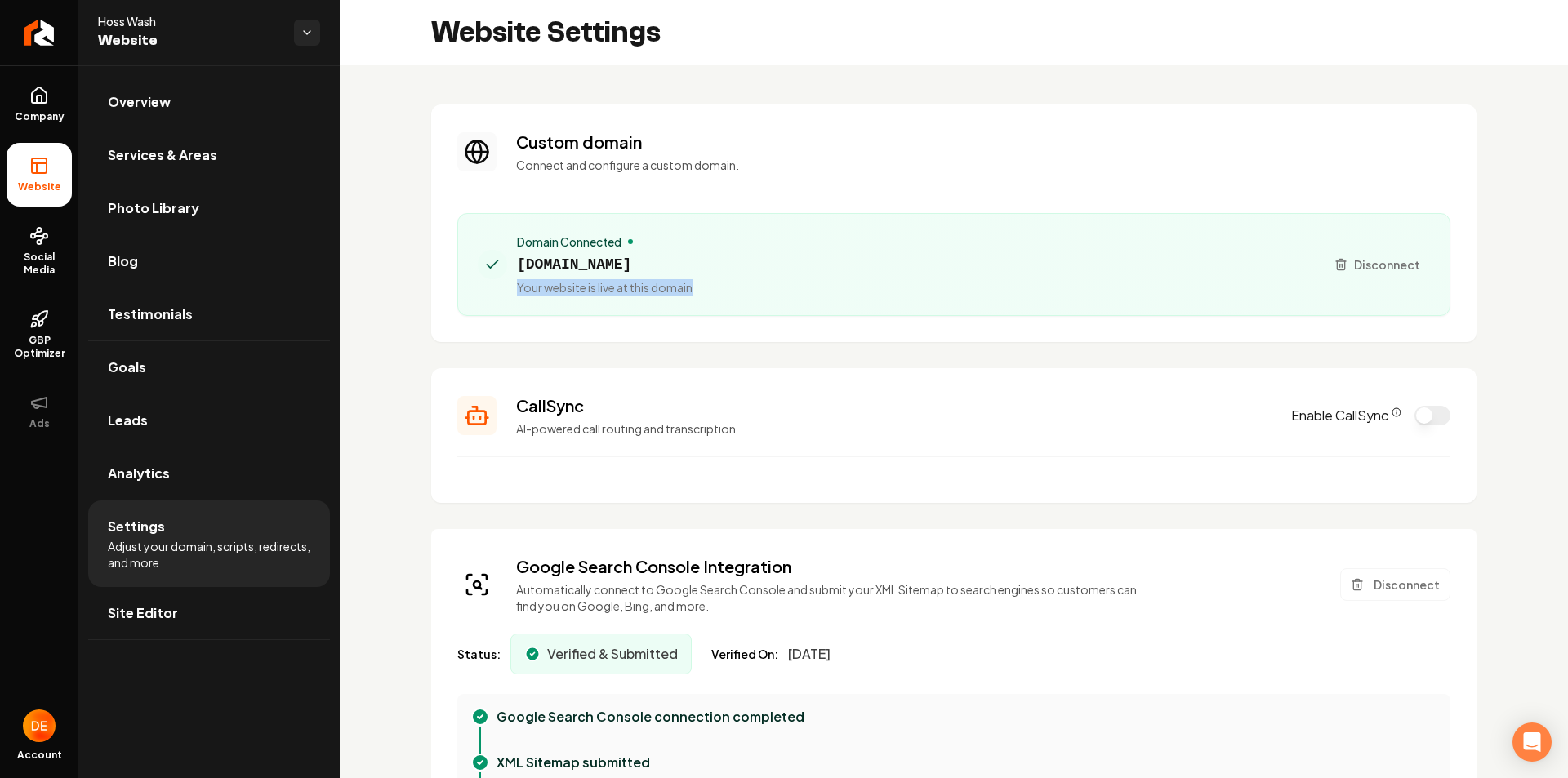
drag, startPoint x: 674, startPoint y: 289, endPoint x: 508, endPoint y: 293, distance: 166.0
click at [510, 292] on div "Domain Connected [DOMAIN_NAME] Your website is live at this domain" at bounding box center [894, 265] width 834 height 62
click at [739, 287] on div "Domain Connected [DOMAIN_NAME] Your website is live at this domain" at bounding box center [894, 265] width 834 height 62
drag, startPoint x: 646, startPoint y: 242, endPoint x: 518, endPoint y: 239, distance: 128.0
click at [518, 239] on div "Domain Connected" at bounding box center [604, 241] width 175 height 16
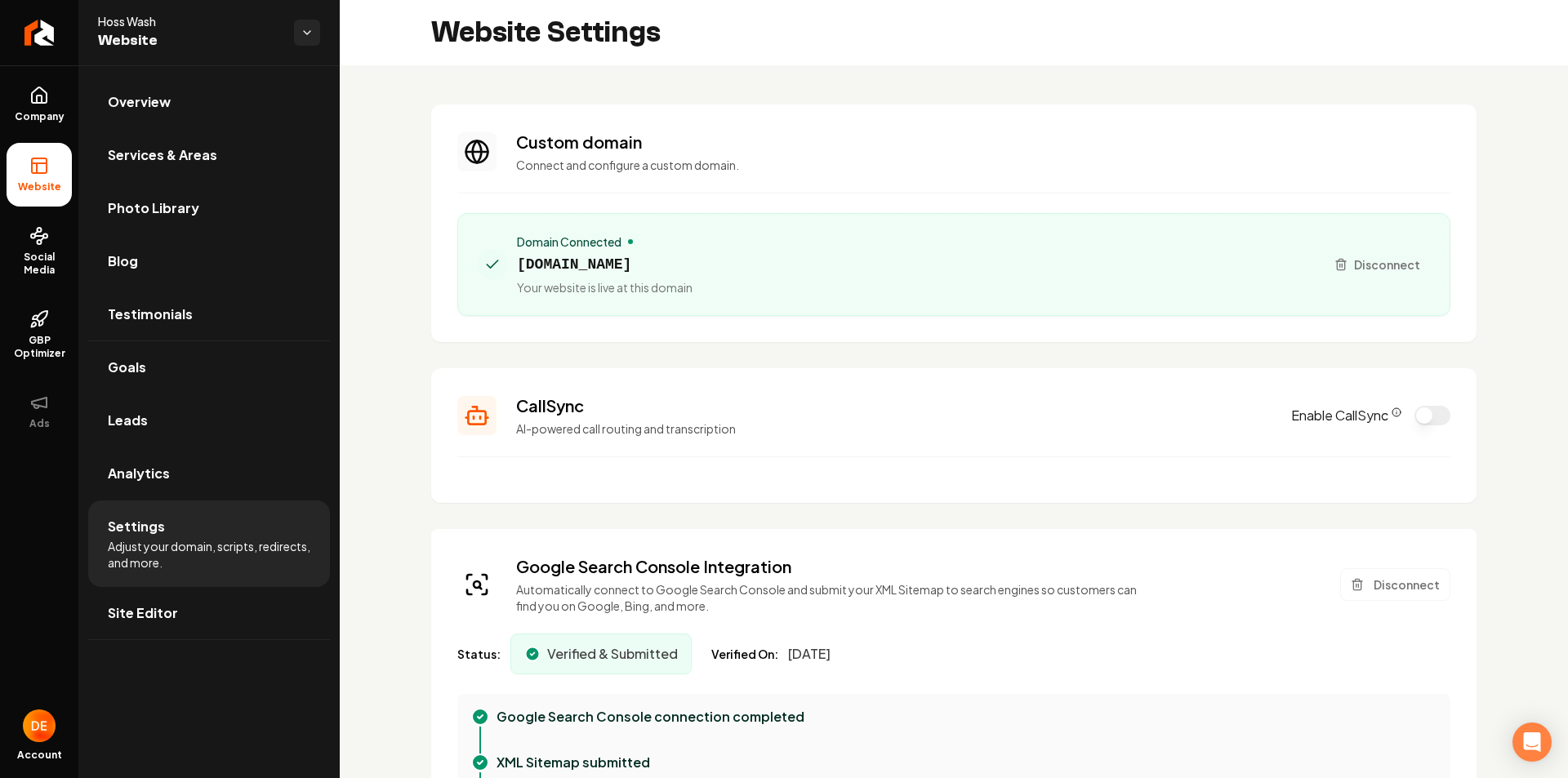
click at [641, 254] on span "[DOMAIN_NAME]" at bounding box center [604, 264] width 175 height 23
drag, startPoint x: 740, startPoint y: 178, endPoint x: 688, endPoint y: 305, distance: 137.2
click at [610, 186] on section "Custom domain Connect and configure a custom domain. Domain Connected [DOMAIN_N…" at bounding box center [953, 223] width 1045 height 238
drag, startPoint x: 695, startPoint y: 286, endPoint x: 500, endPoint y: 282, distance: 195.0
click at [500, 282] on div "Domain Connected [DOMAIN_NAME] Your website is live at this domain" at bounding box center [894, 265] width 834 height 62
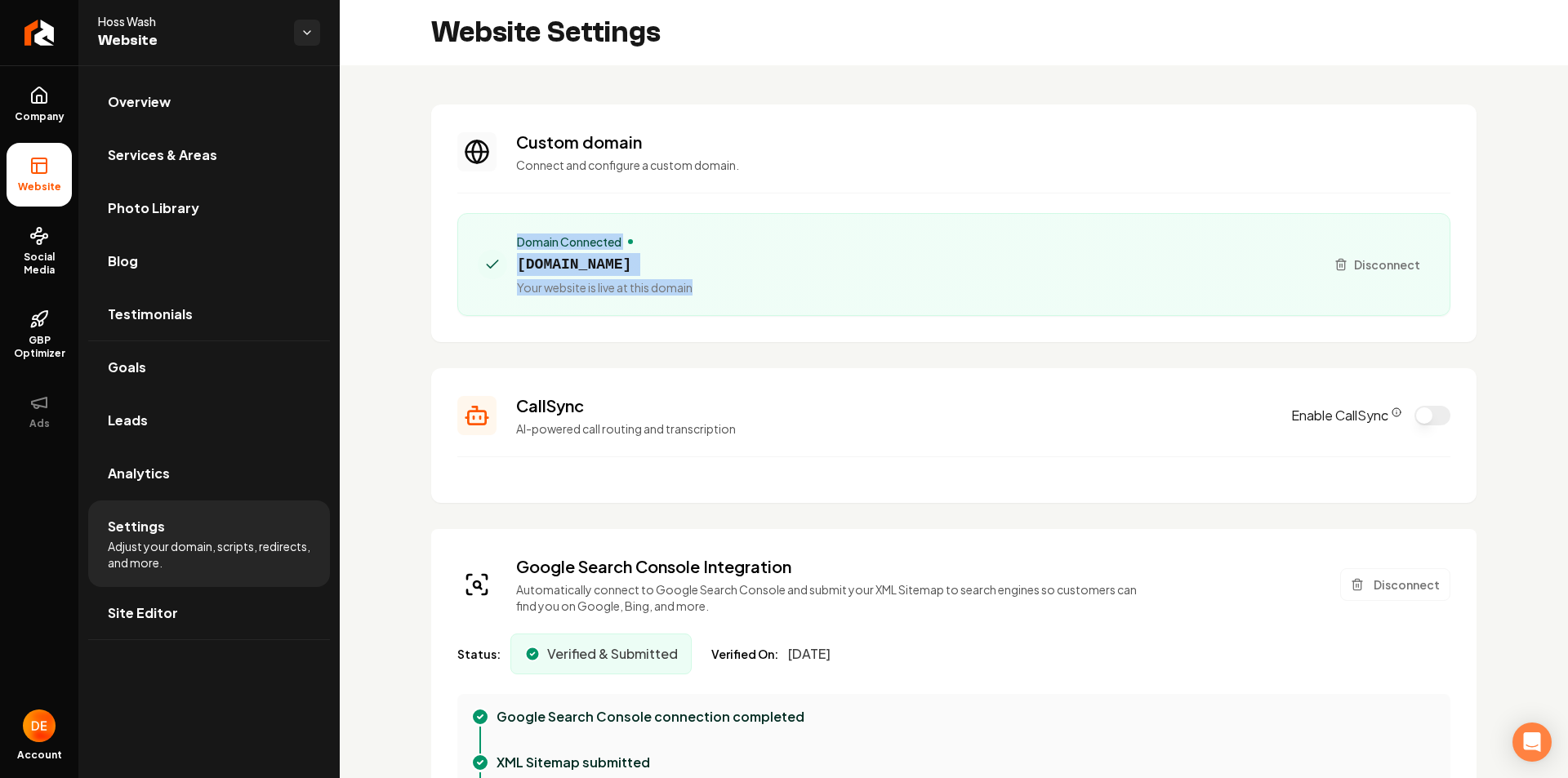
click at [690, 250] on div "Domain Connected [DOMAIN_NAME] Your website is live at this domain" at bounding box center [894, 265] width 834 height 62
click at [228, 625] on link "Site Editor" at bounding box center [209, 613] width 242 height 52
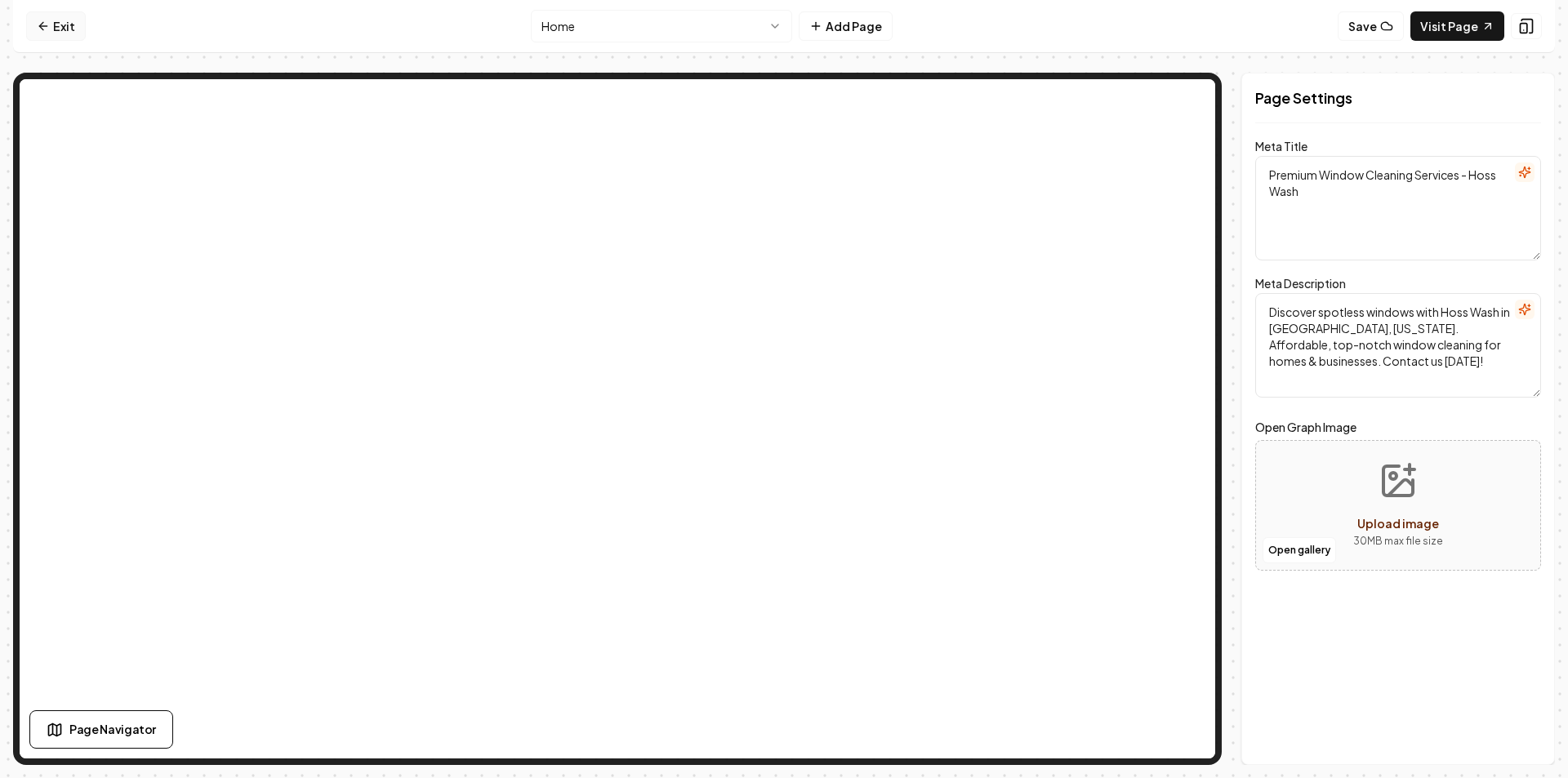
click at [64, 34] on link "Exit" at bounding box center [56, 26] width 60 height 30
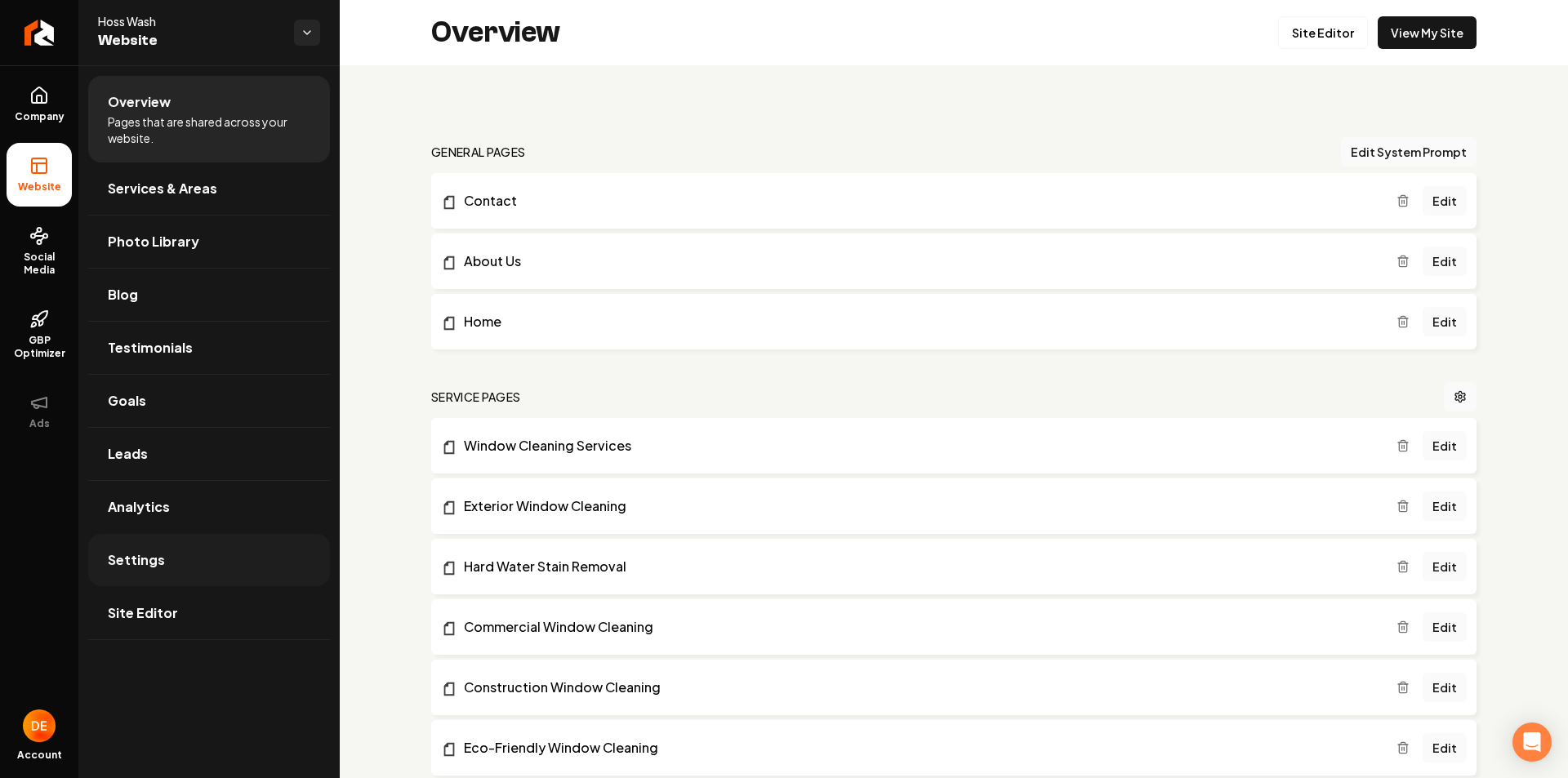
click at [158, 573] on link "Settings" at bounding box center [209, 560] width 242 height 52
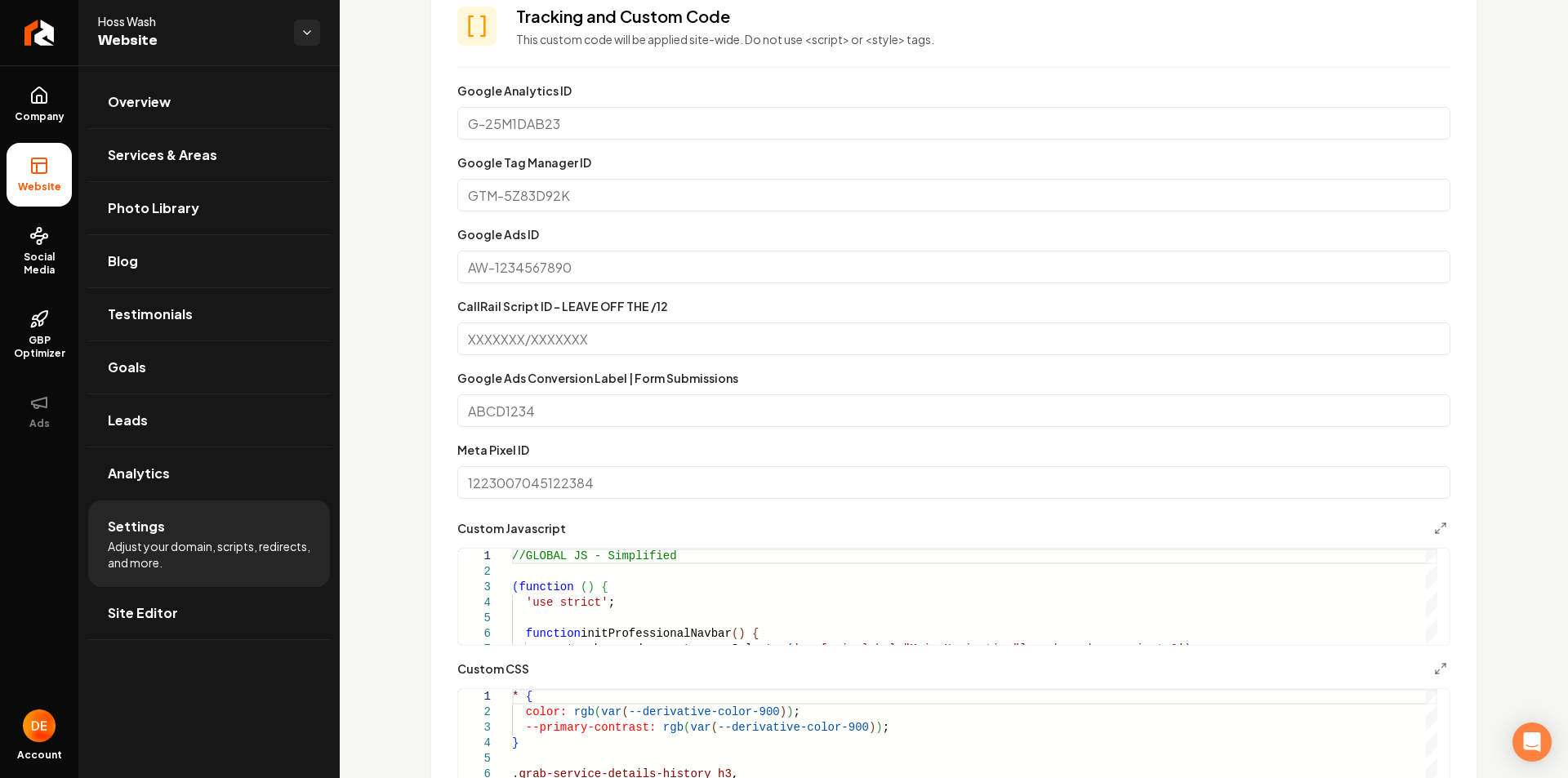
scroll to position [735, 0]
